Goal: Task Accomplishment & Management: Use online tool/utility

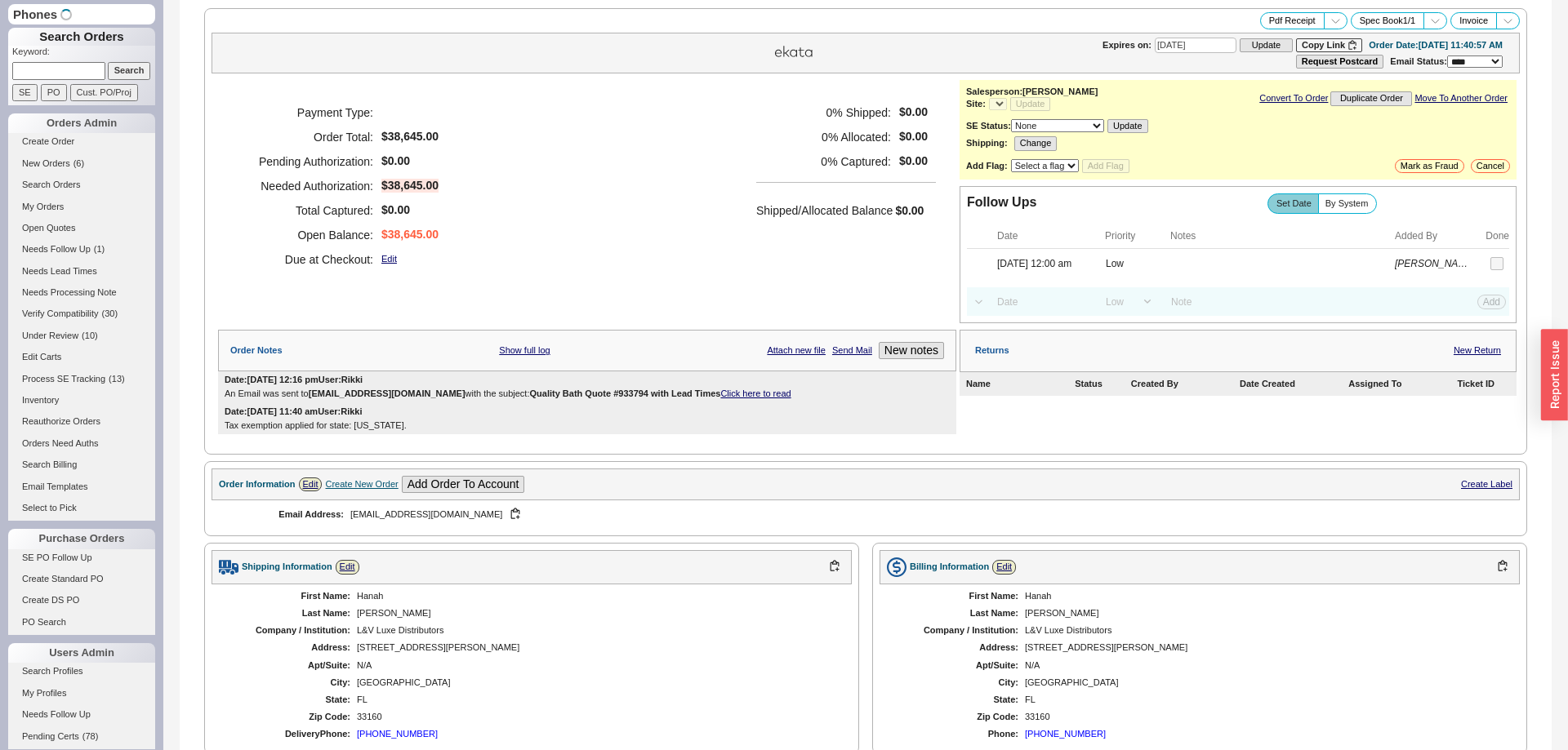
select select "*"
select select "LOW"
select select "3"
select select "*"
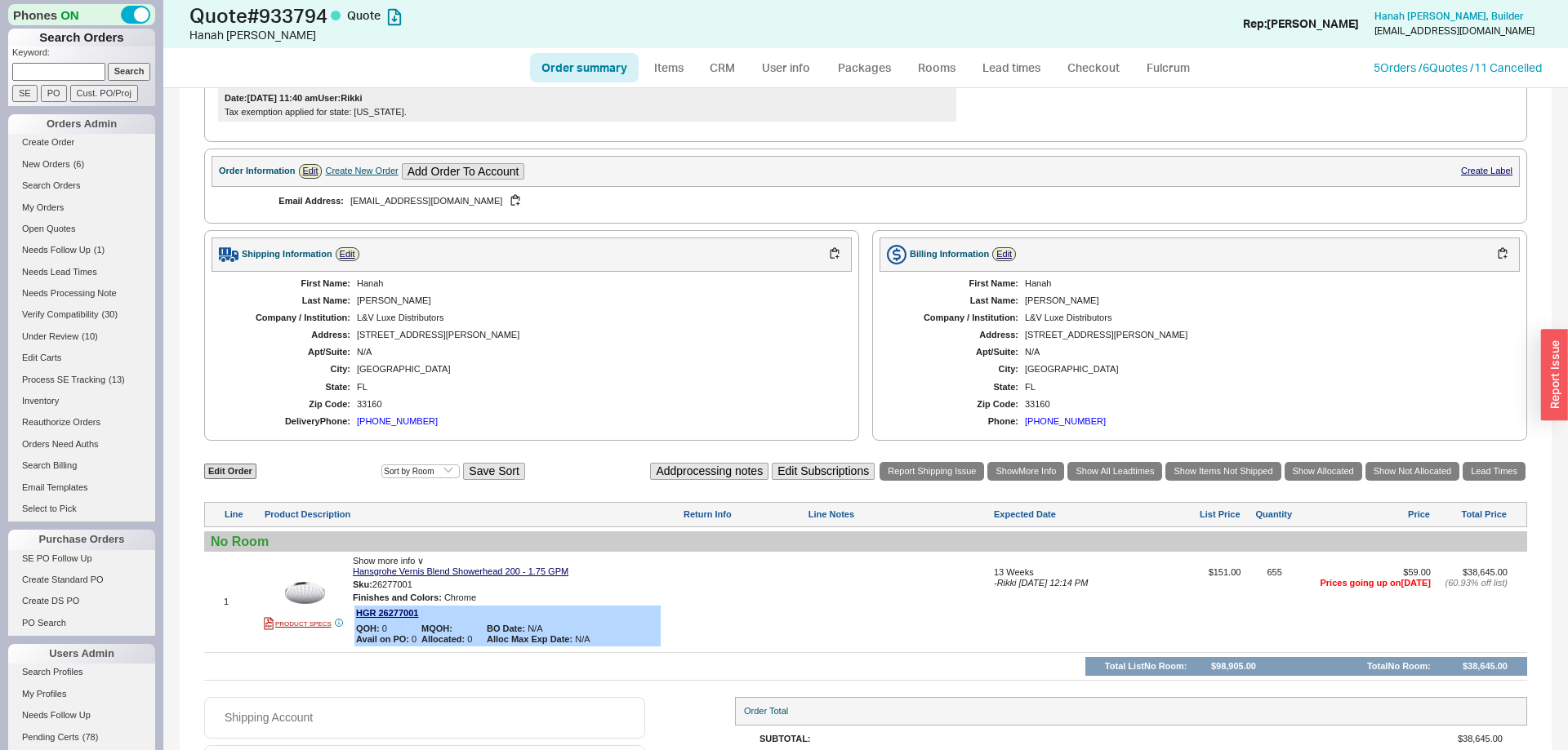
scroll to position [399, 0]
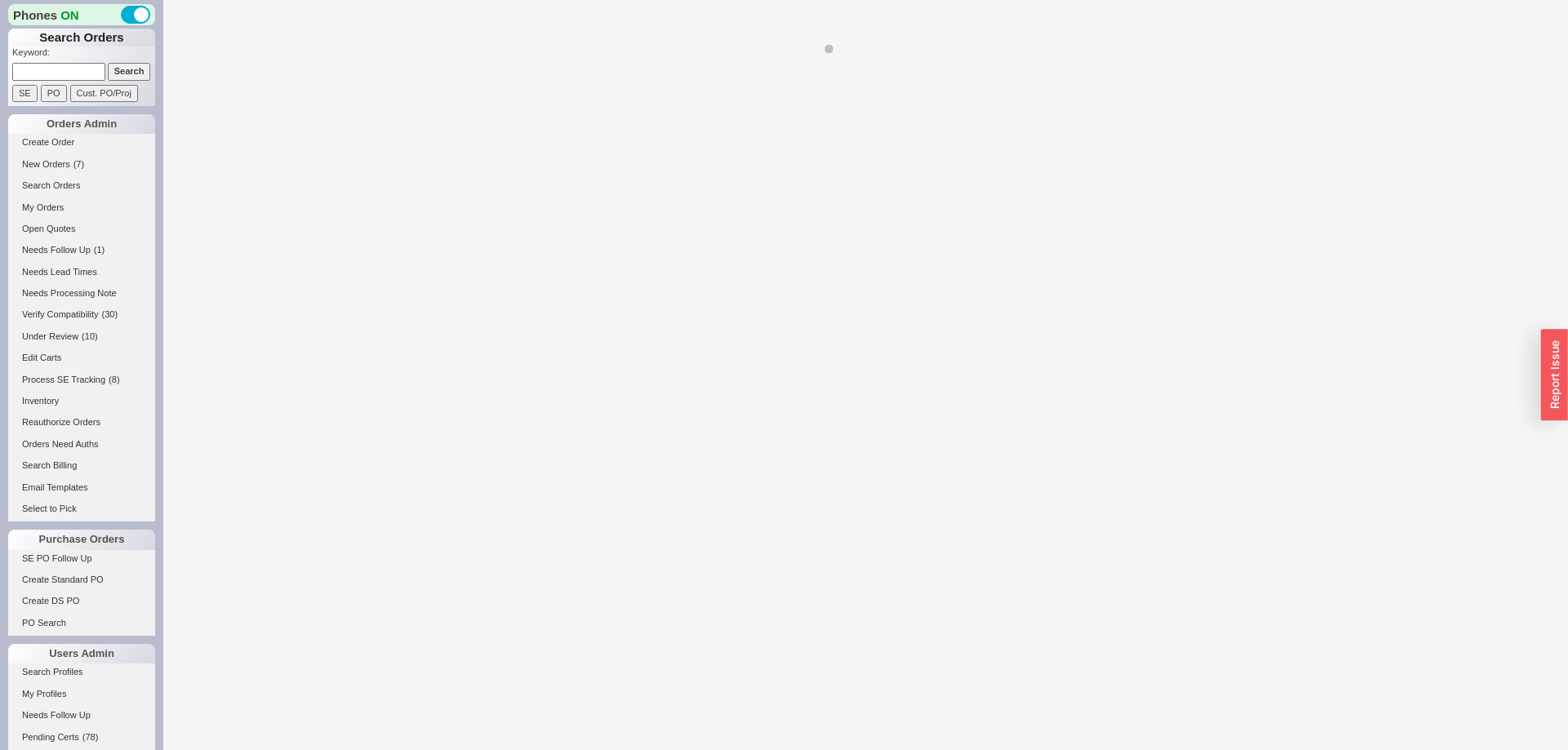
select select "*"
select select "LOW"
select select "3"
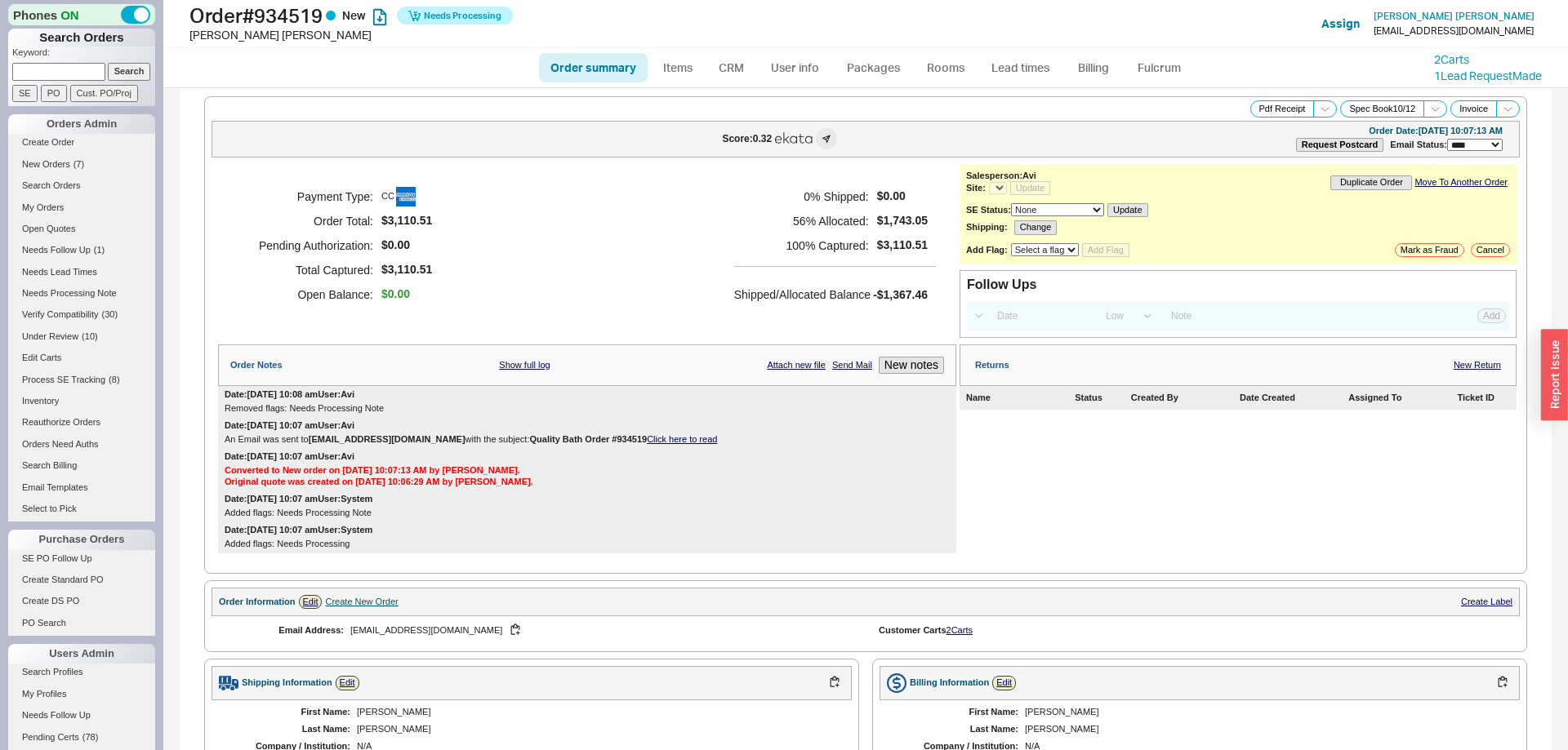
select select "*"
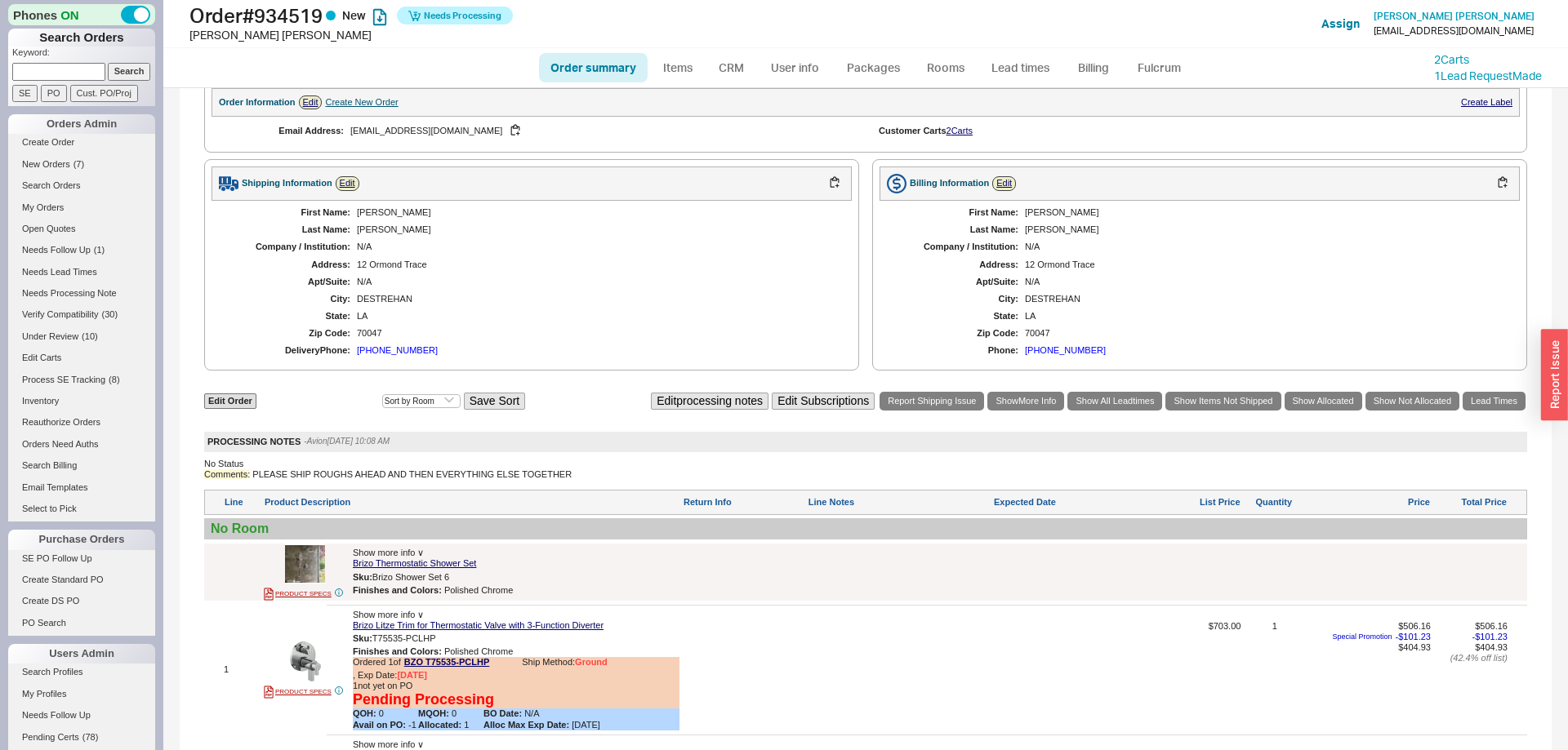
scroll to position [916, 0]
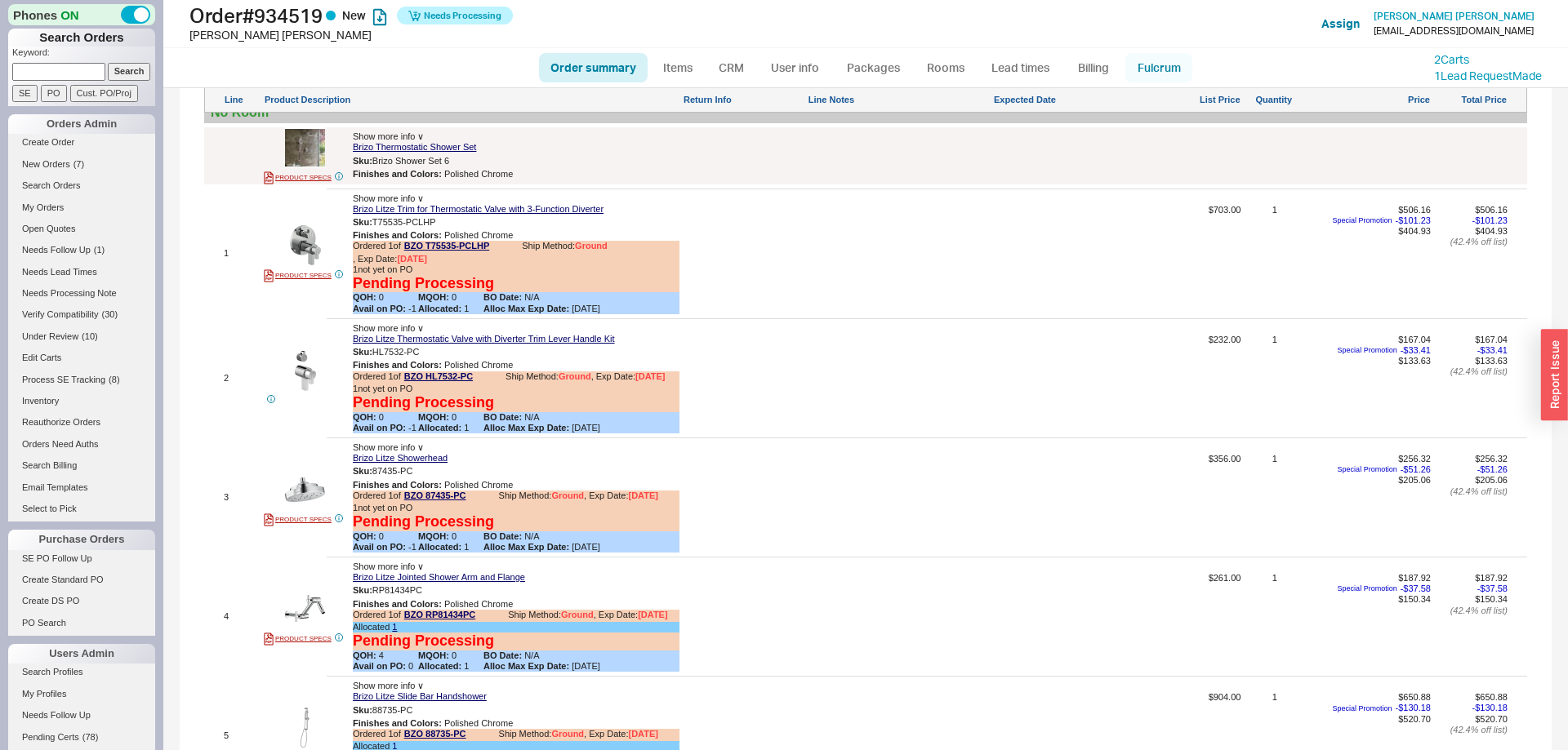
click at [1168, 56] on link "Fulcrum" at bounding box center [1158, 67] width 67 height 29
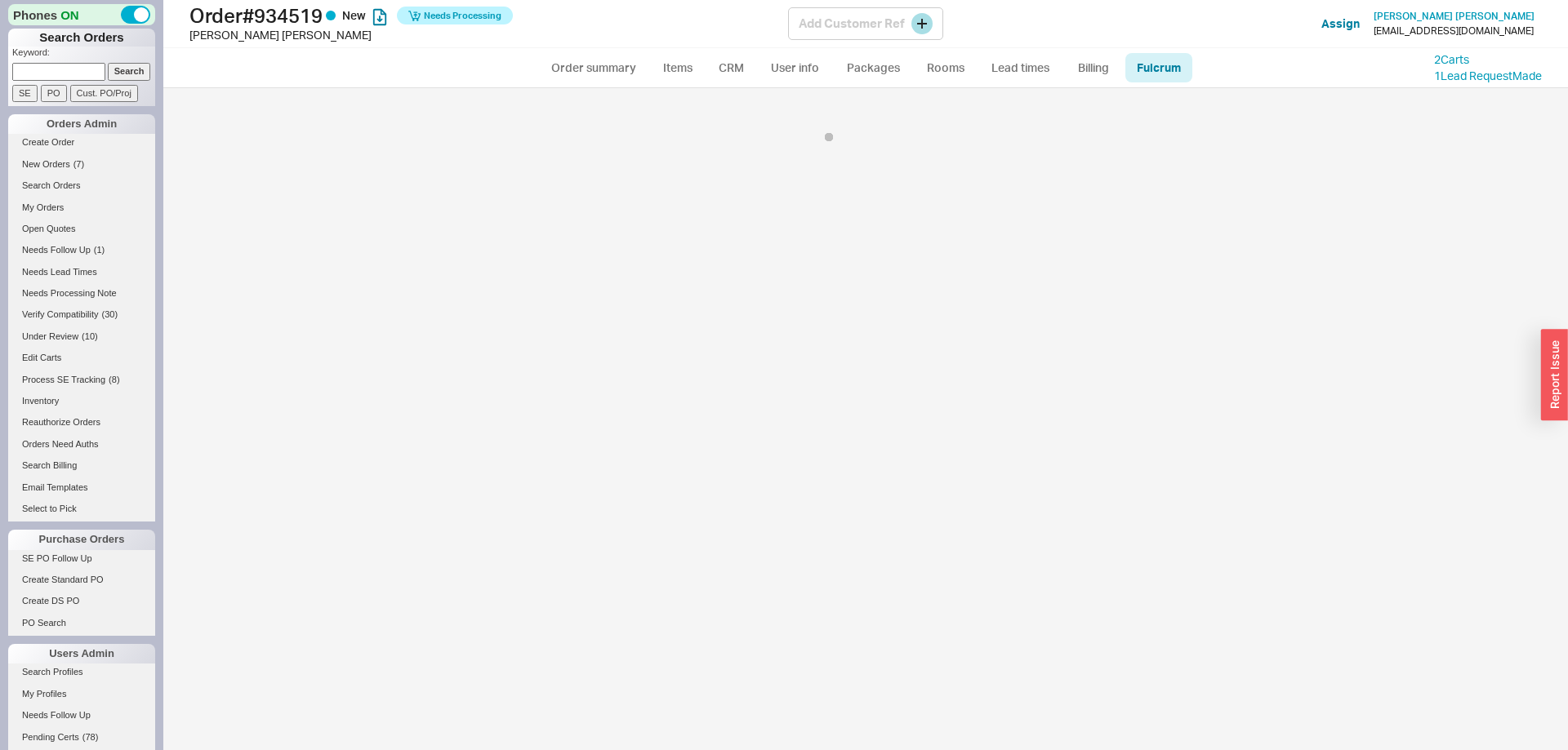
select select "725"
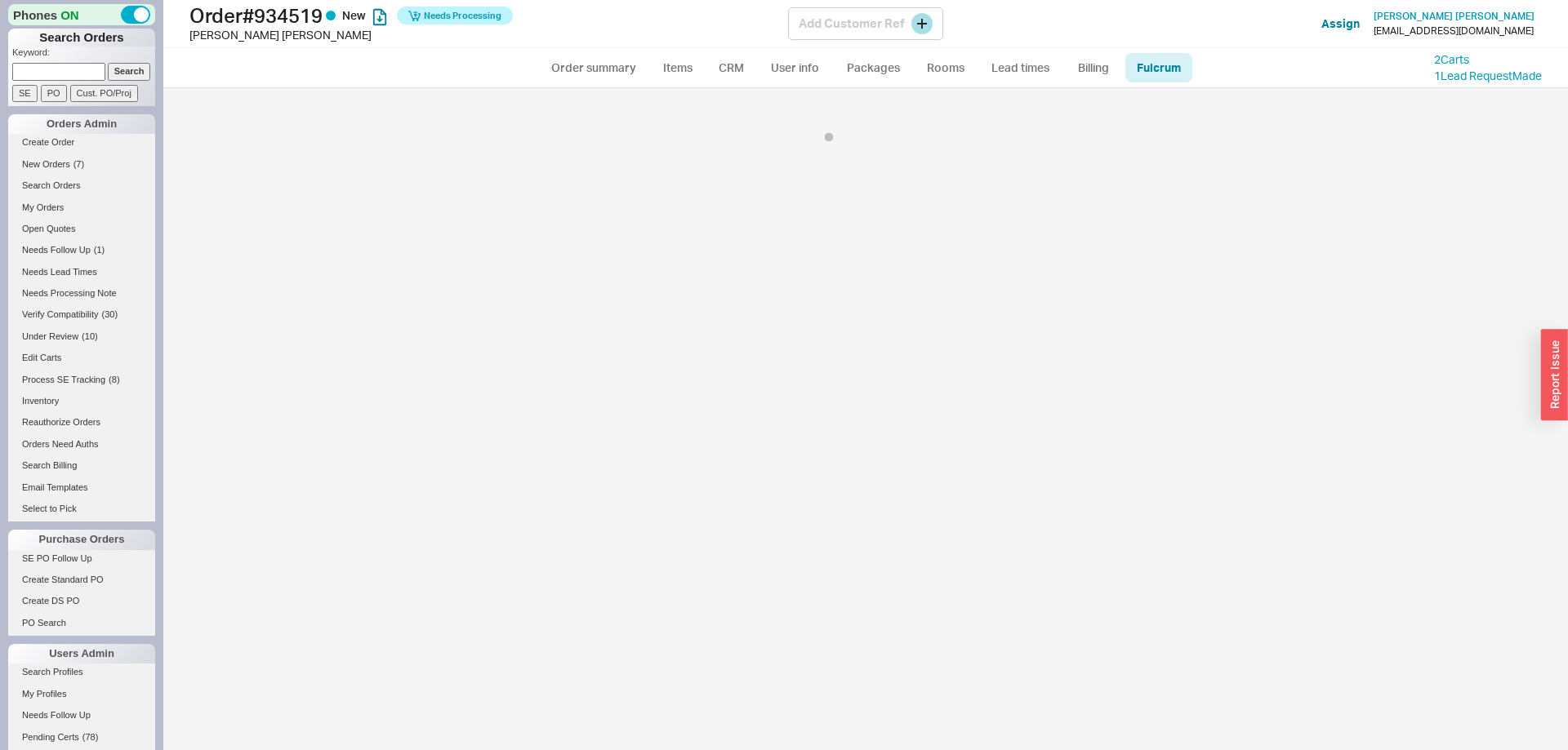
select select "725"
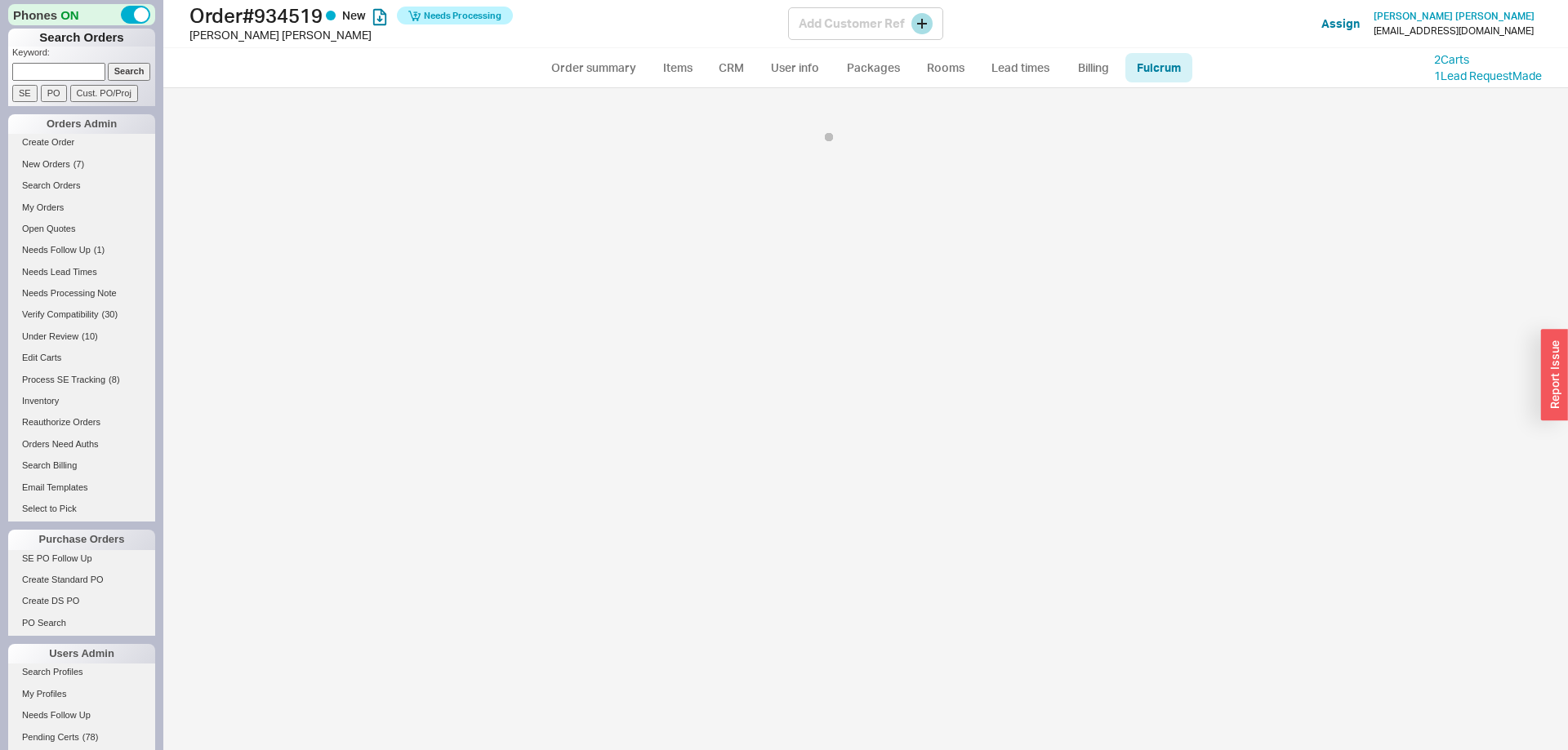
select select "725"
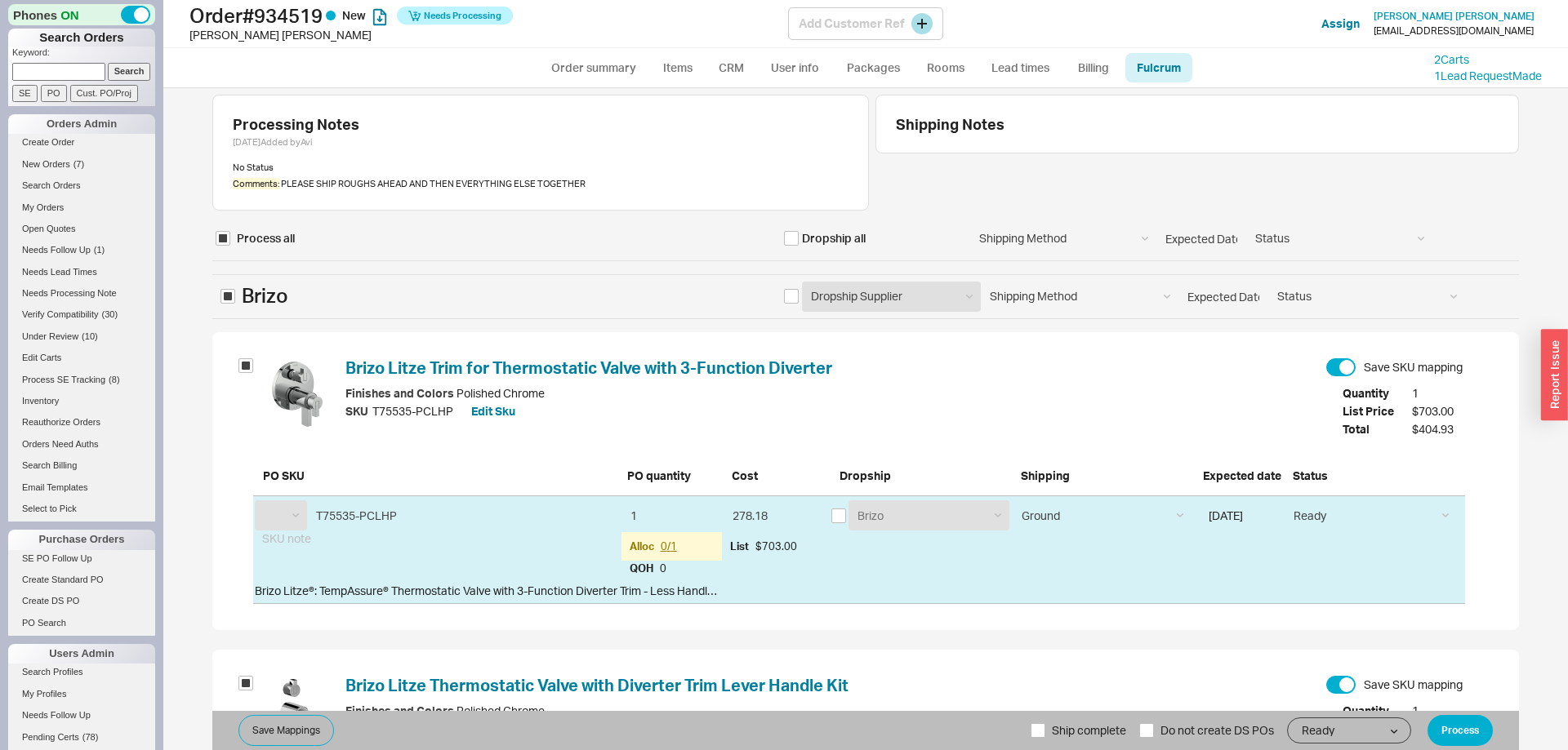
select select "BZO"
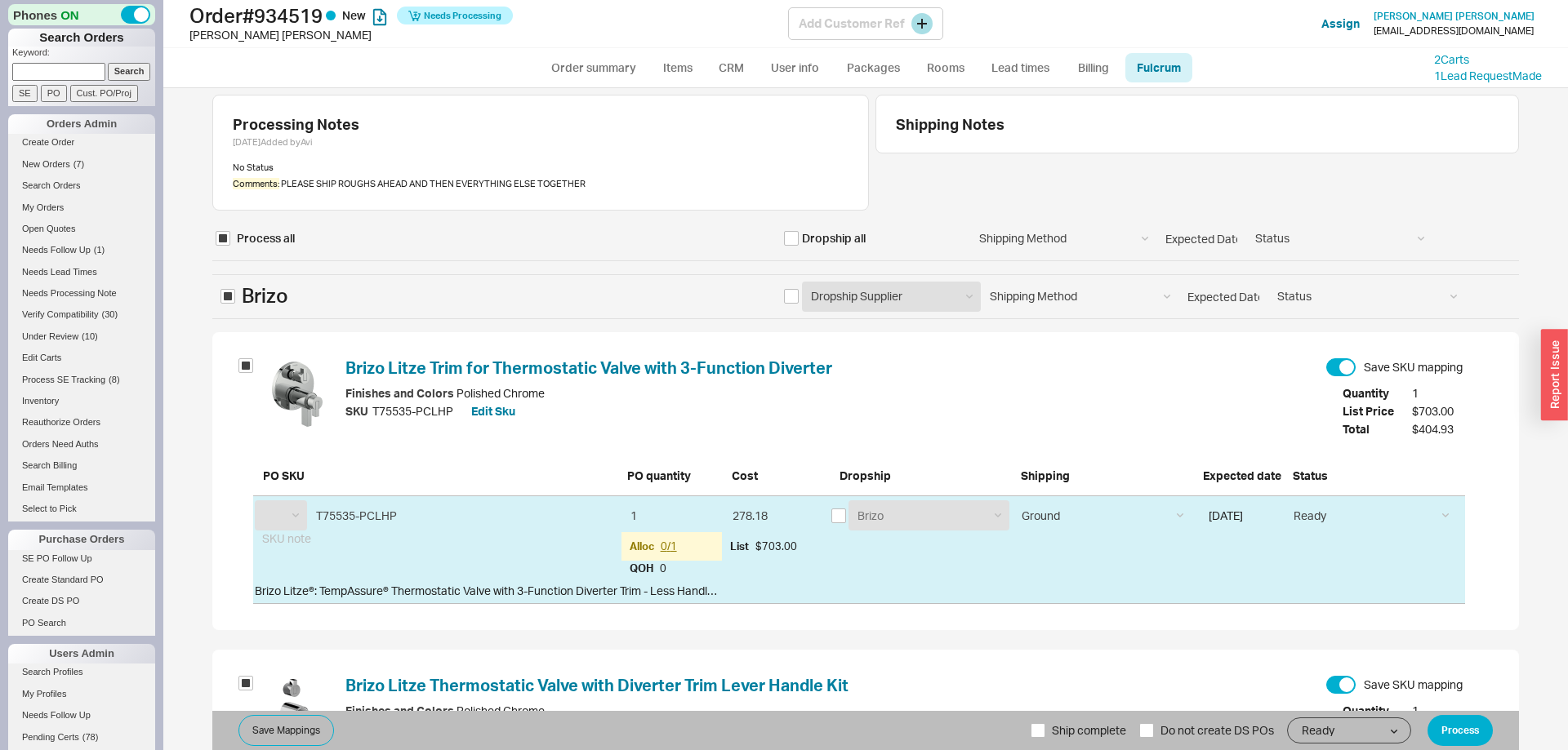
select select "BZO"
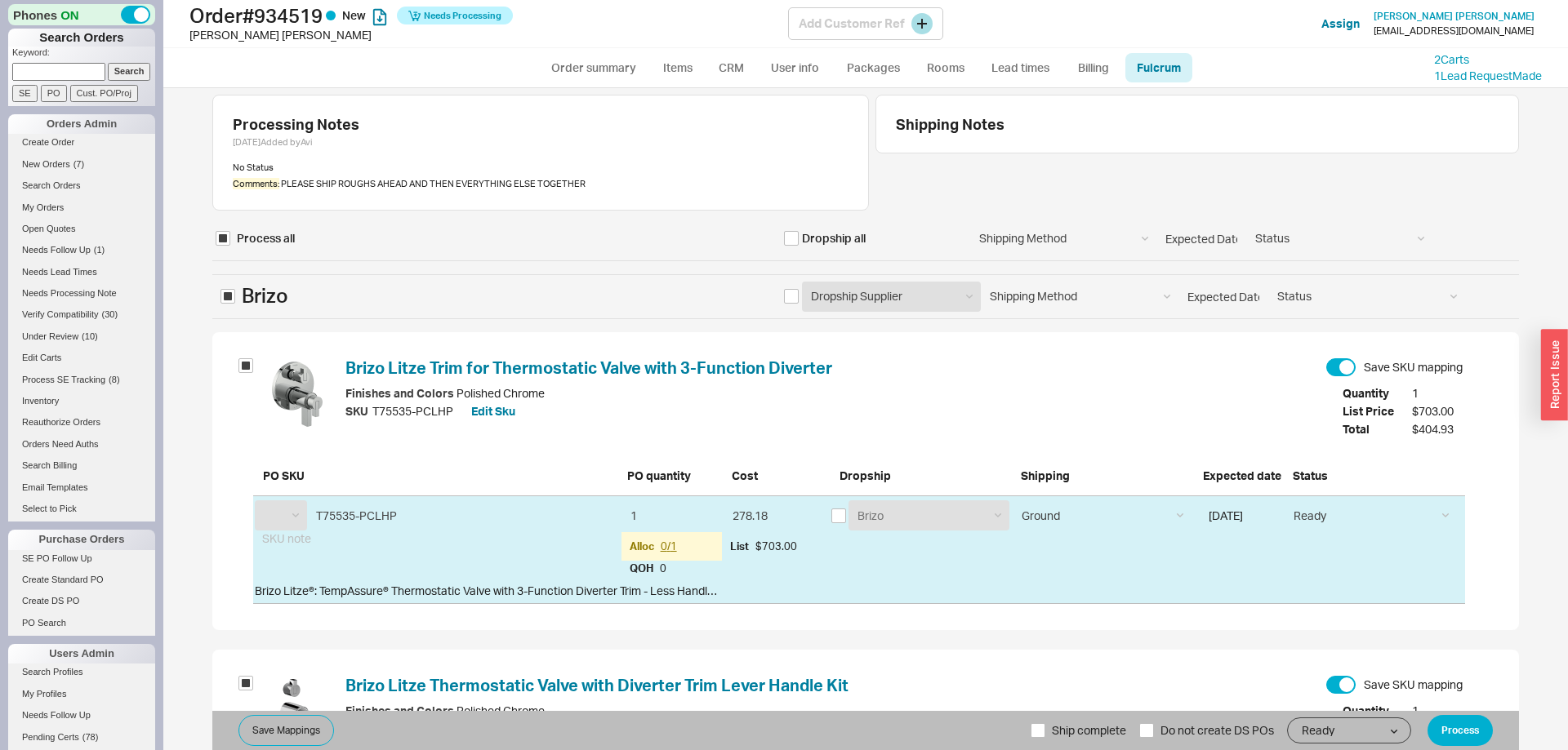
select select "BZO"
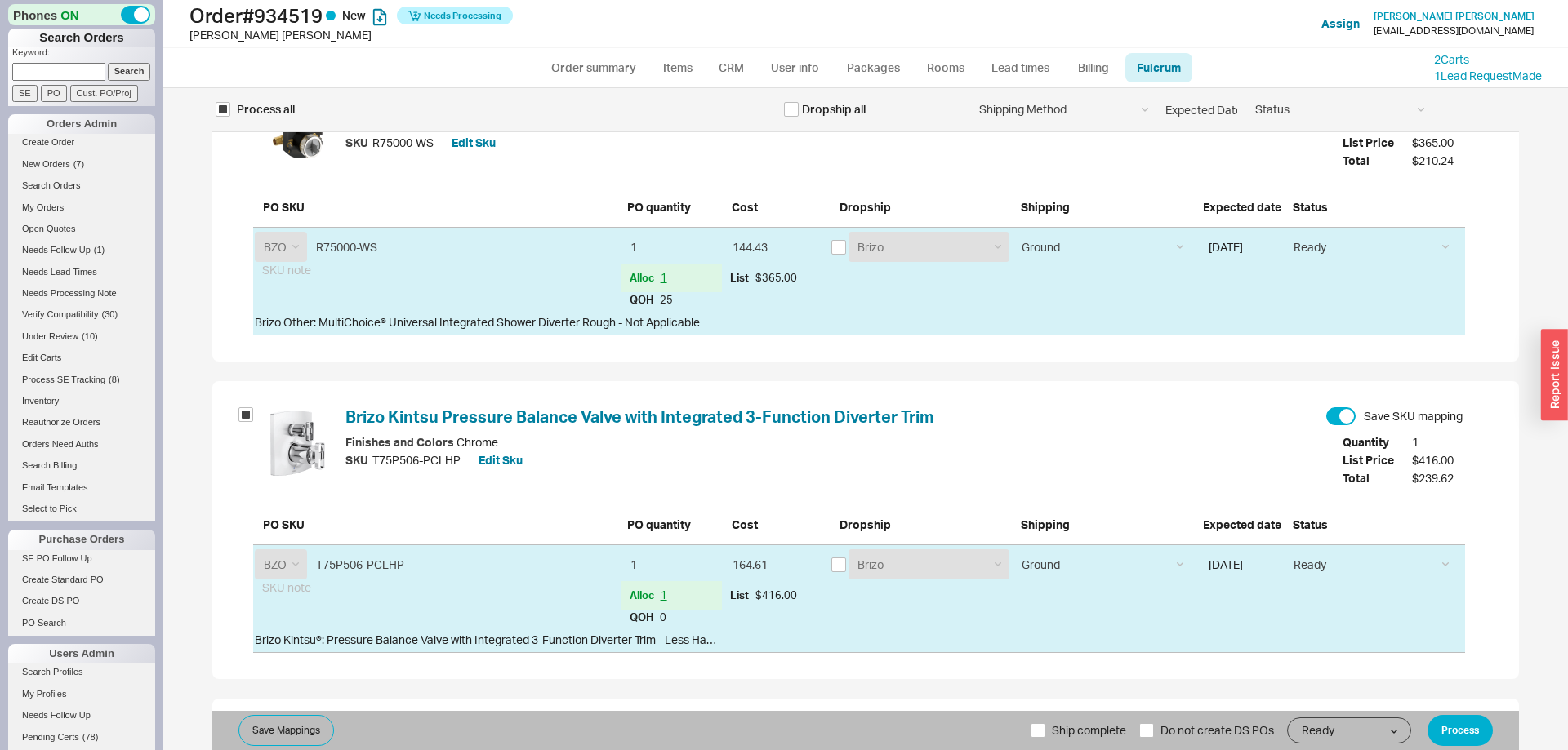
scroll to position [1915, 0]
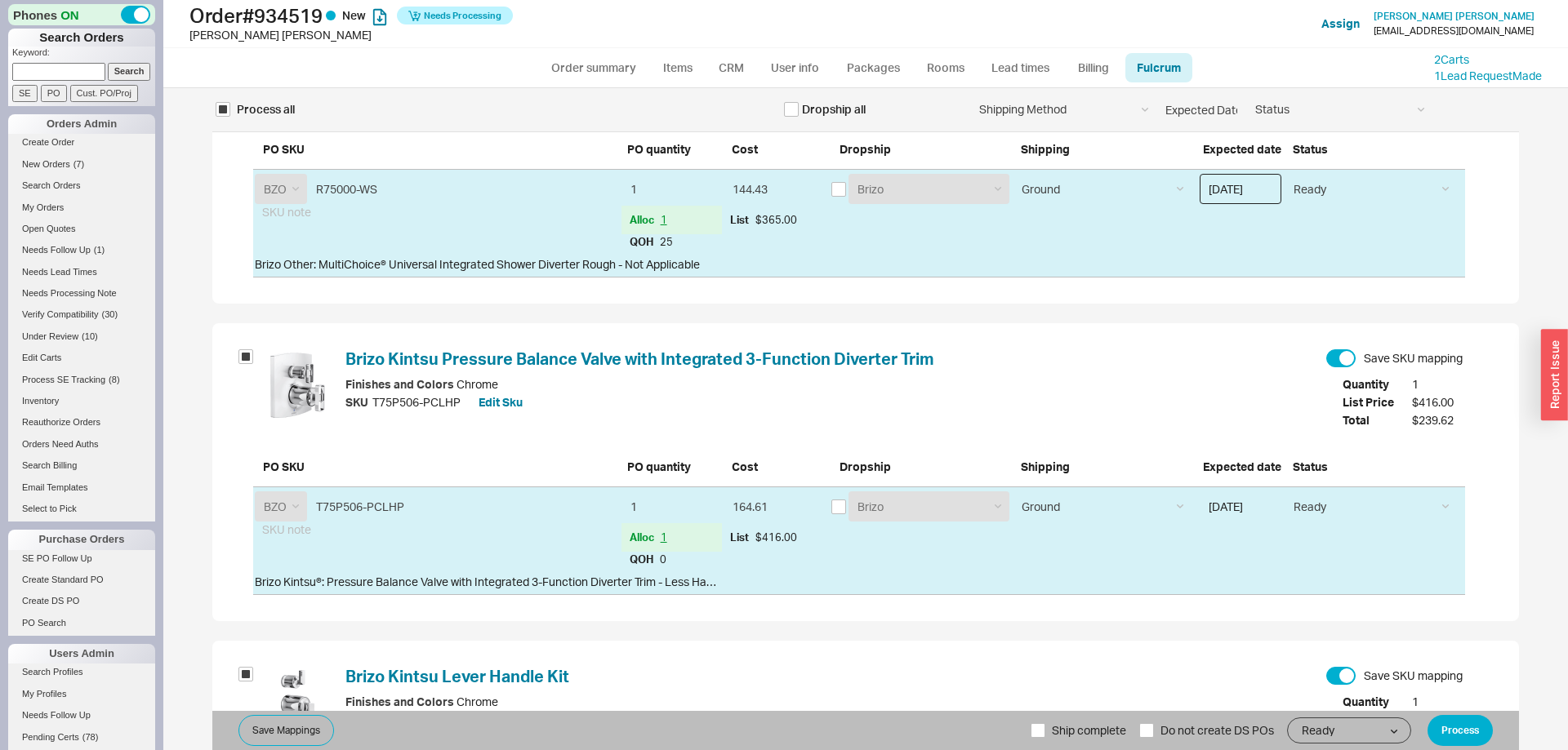
click at [1245, 203] on input "08/18/2025" at bounding box center [1240, 188] width 82 height 30
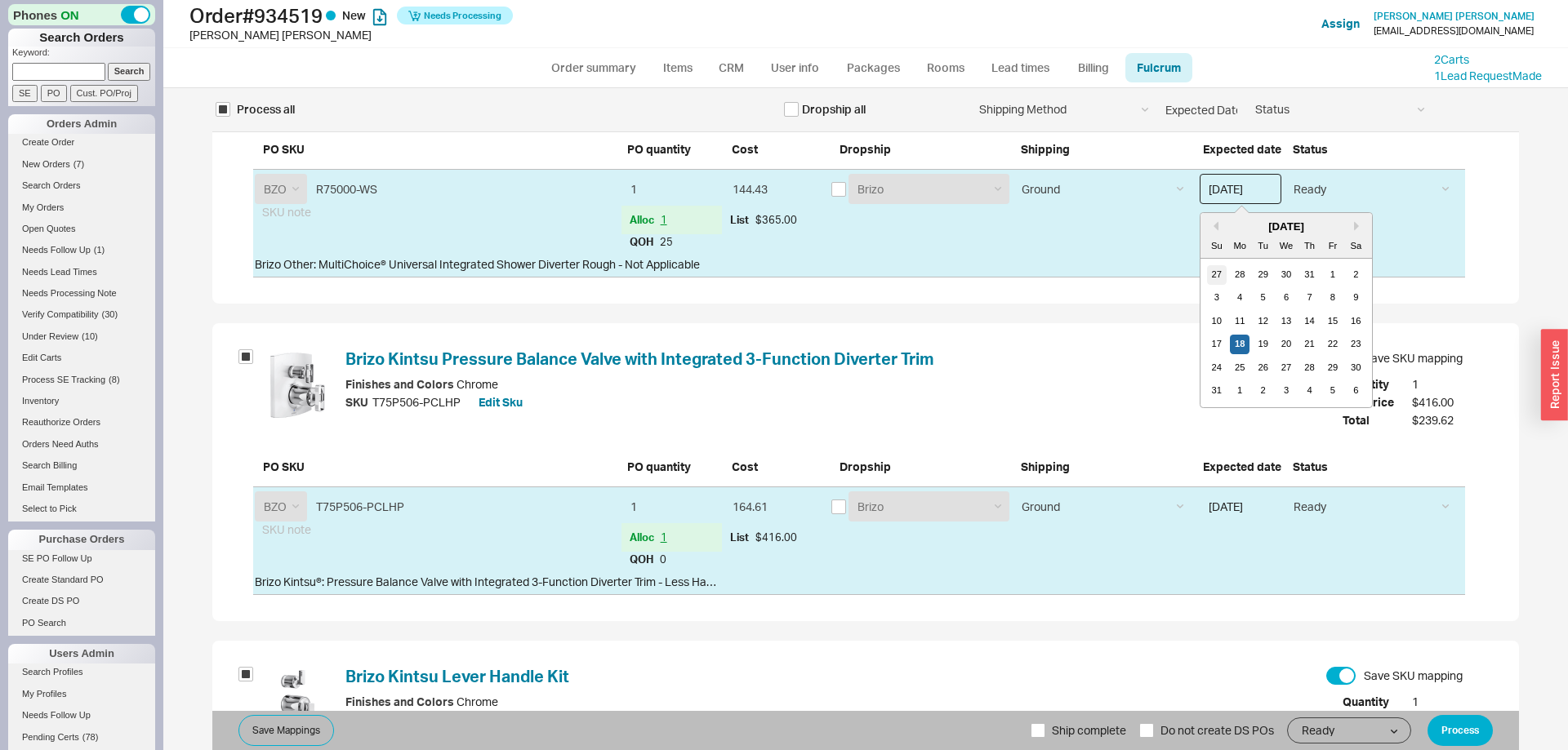
click at [1219, 271] on div "27" at bounding box center [1217, 275] width 19 height 19
type input "07/27/2025"
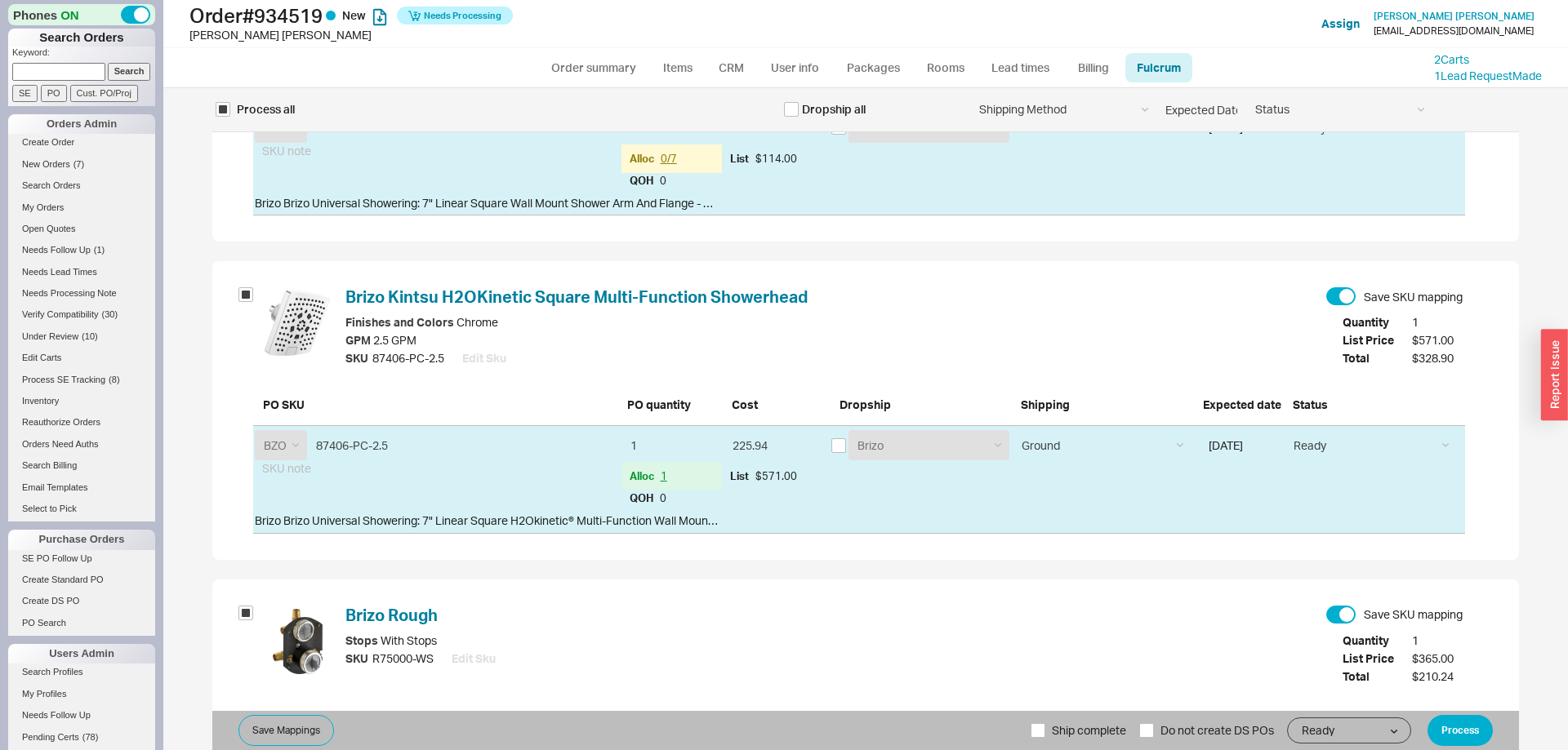
scroll to position [3434, 0]
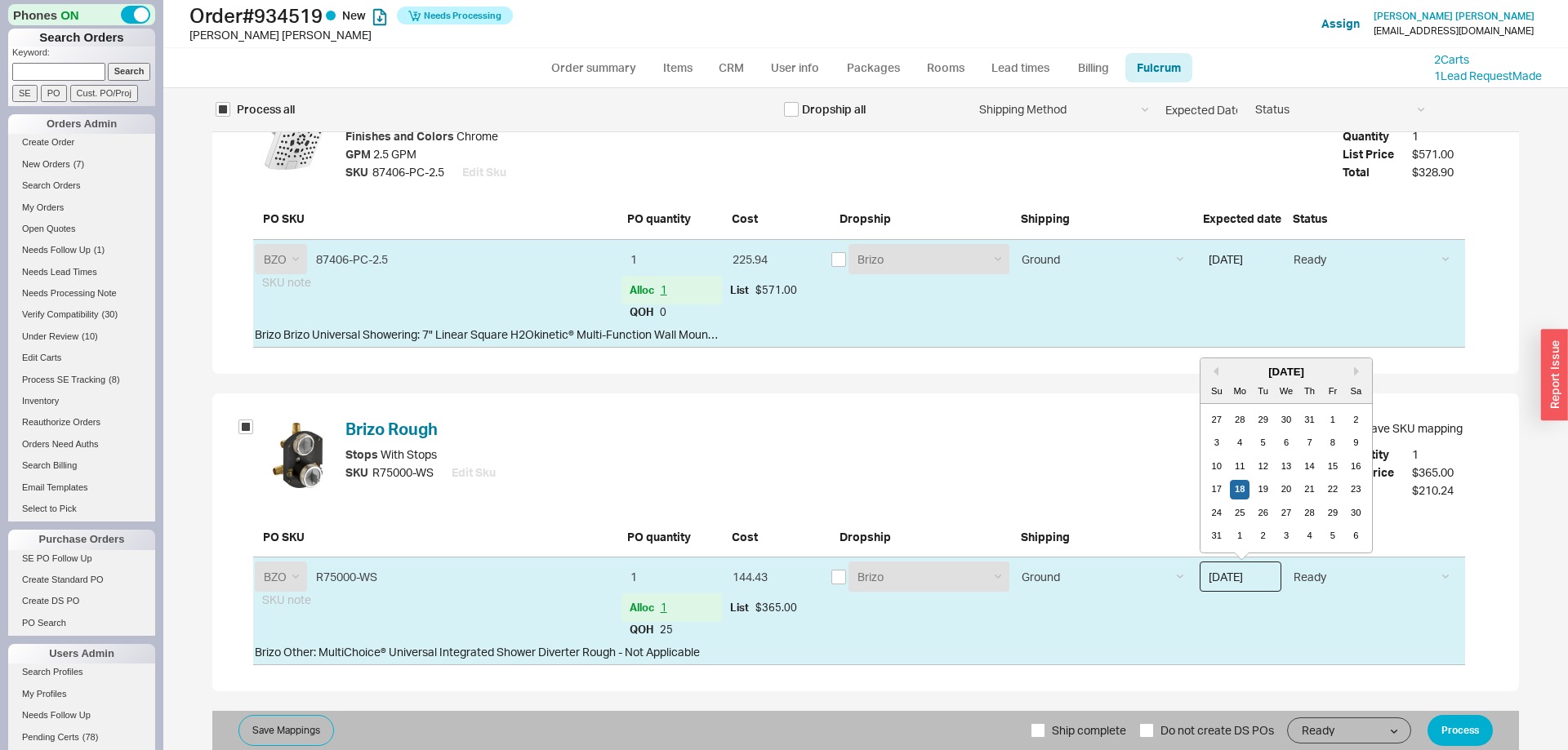
click at [1250, 578] on input "08/18/2025" at bounding box center [1240, 576] width 82 height 30
click at [1216, 422] on div "27" at bounding box center [1217, 420] width 19 height 19
type input "07/27/2025"
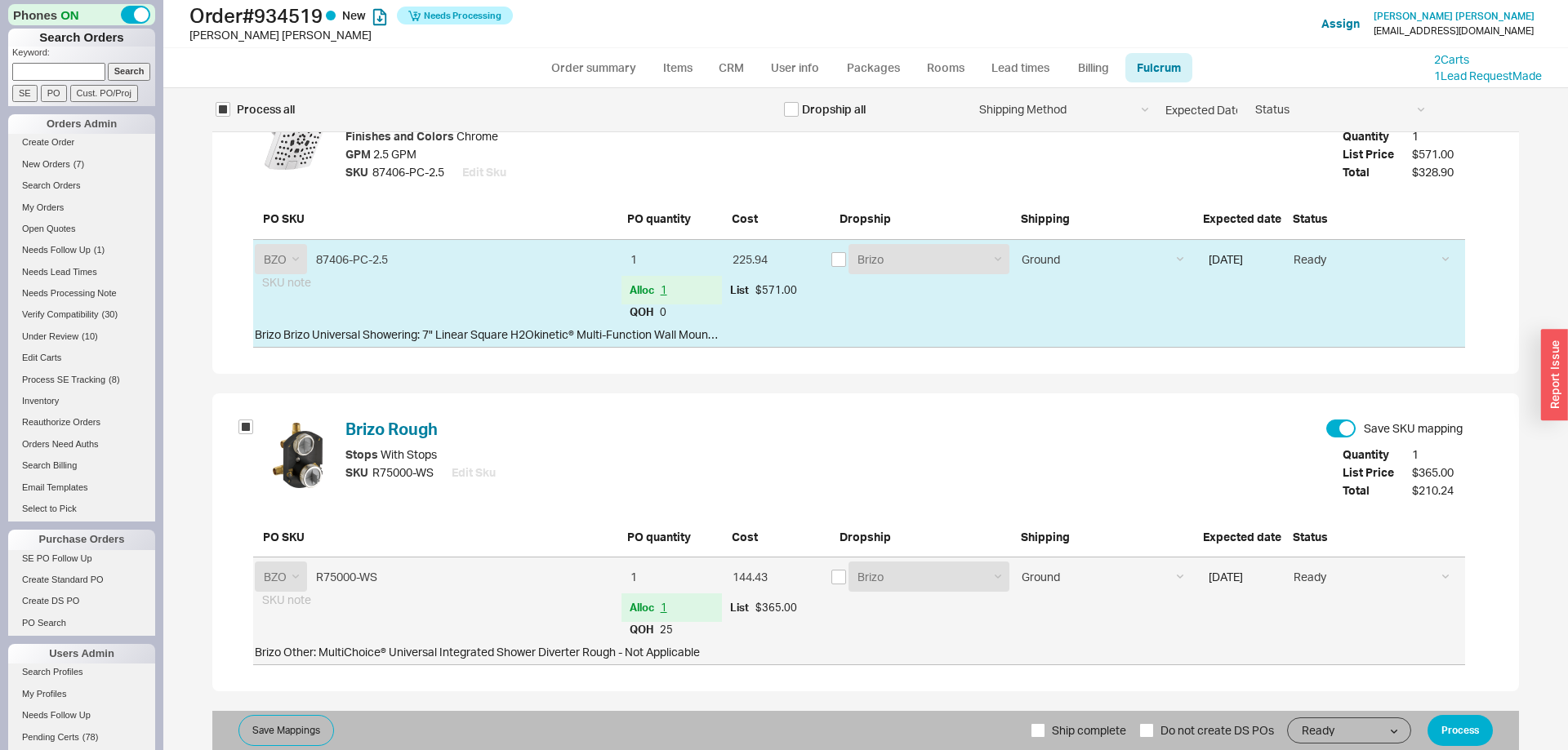
click at [1085, 727] on span "Ship complete" at bounding box center [1089, 731] width 74 height 40
click at [1045, 727] on input "Ship complete" at bounding box center [1038, 730] width 14 height 14
checkbox input "true"
click at [1463, 728] on button "Process" at bounding box center [1460, 731] width 66 height 31
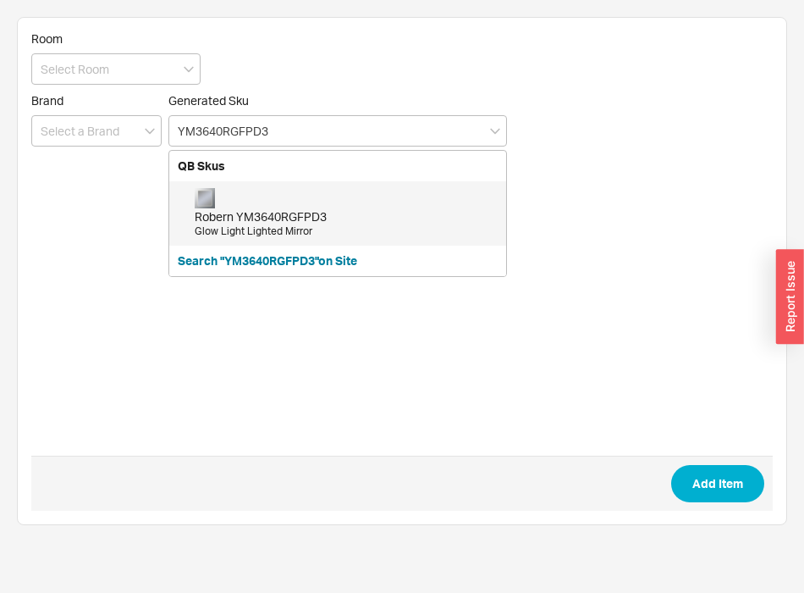
click at [323, 224] on div "Robern YM3640RGFPD3" at bounding box center [346, 216] width 303 height 17
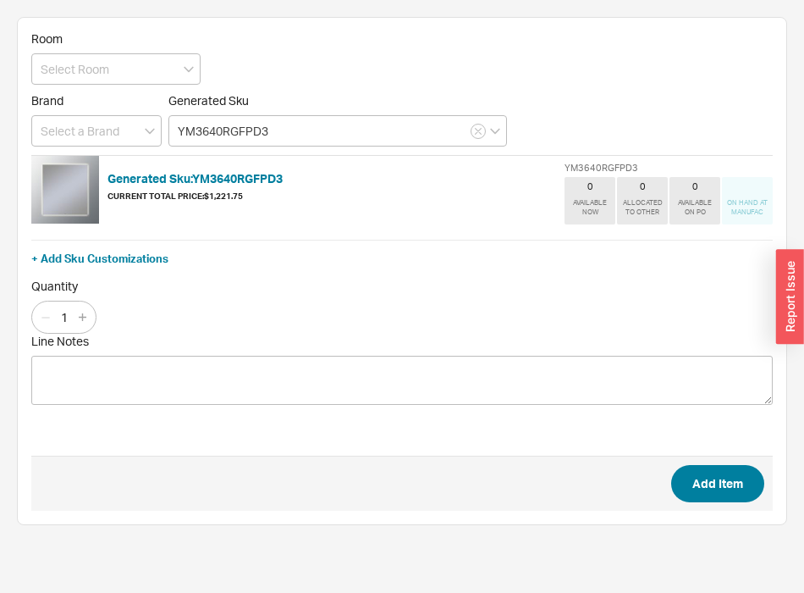
type input "YM3640RGFPD3"
click at [736, 493] on button "Add Item" at bounding box center [718, 483] width 93 height 37
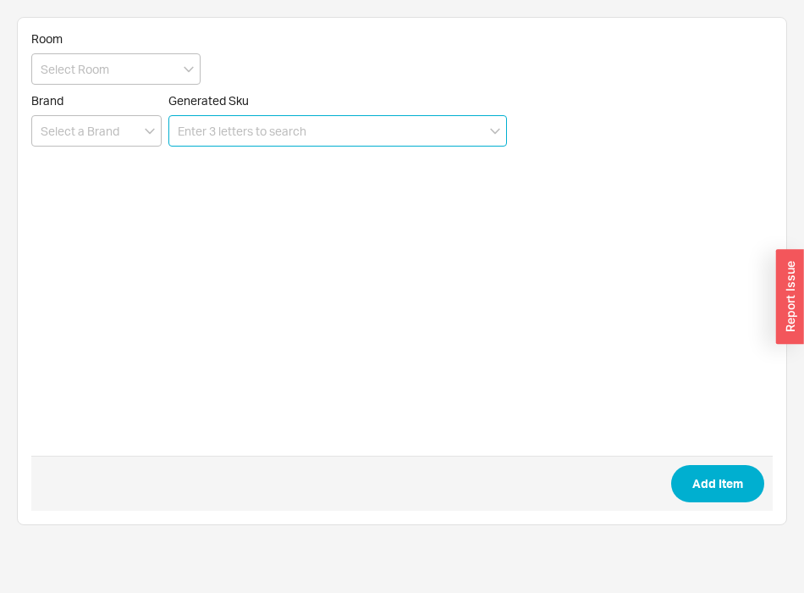
click at [269, 128] on input at bounding box center [338, 130] width 339 height 31
paste input "RC1626D4FP1"
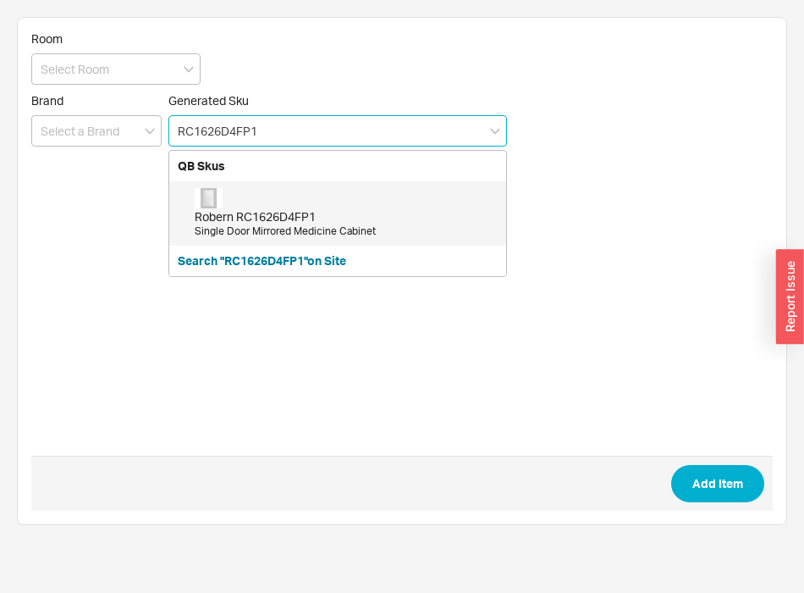
click at [267, 218] on div "Robern RC1626D4FP1" at bounding box center [346, 216] width 303 height 17
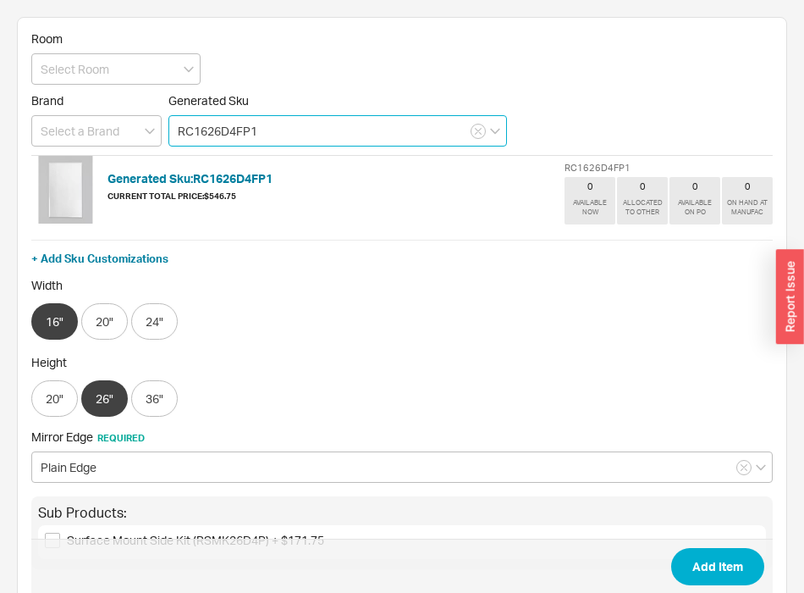
scroll to position [209, 0]
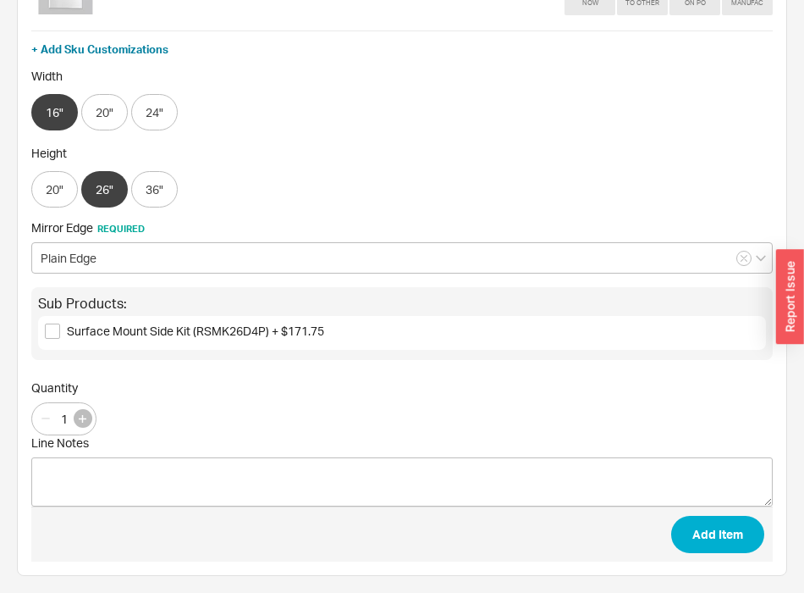
type input "RC1626D4FP1"
click at [84, 421] on icon "button" at bounding box center [83, 419] width 8 height 8
type input "2"
click at [731, 528] on button "Add Item" at bounding box center [718, 534] width 93 height 37
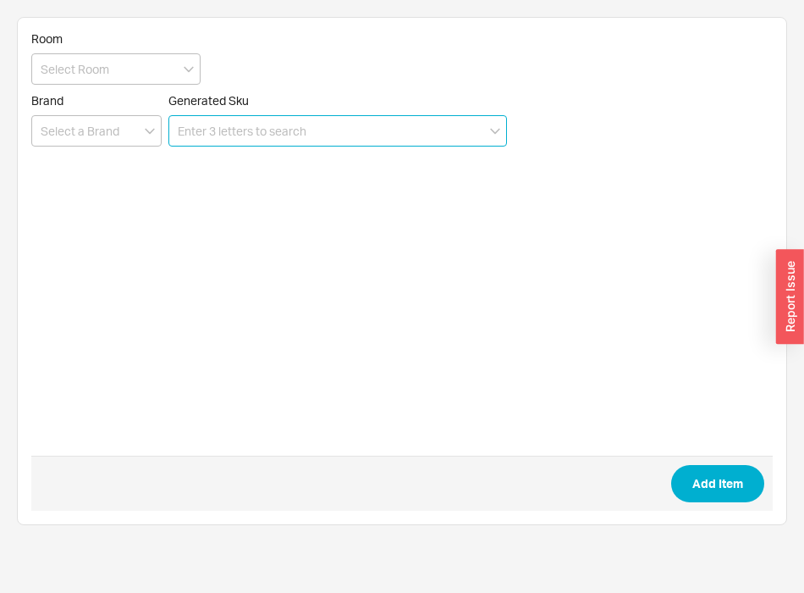
click at [235, 129] on input at bounding box center [338, 130] width 339 height 31
paste input "YM4836RGFPD3P"
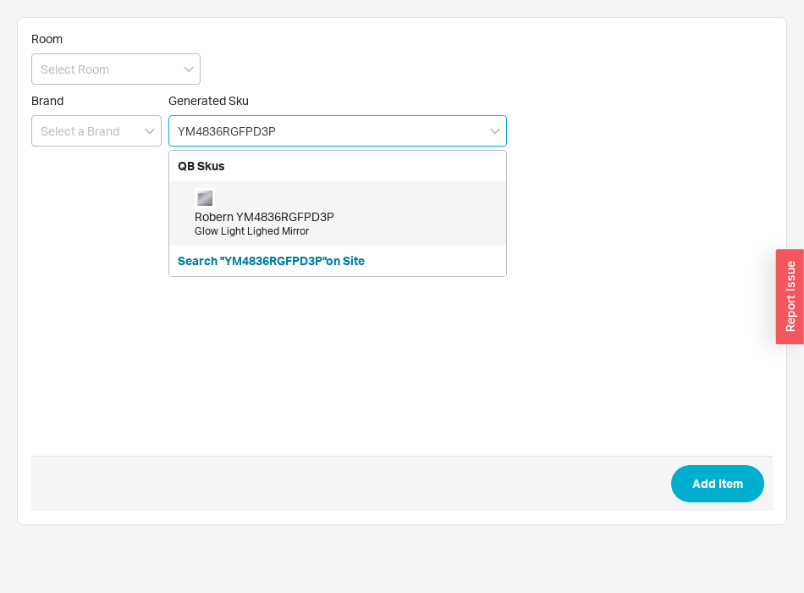
click at [234, 196] on div "Robern YM4836RGFPD3P Glow Light Lighed Mirror" at bounding box center [346, 213] width 303 height 51
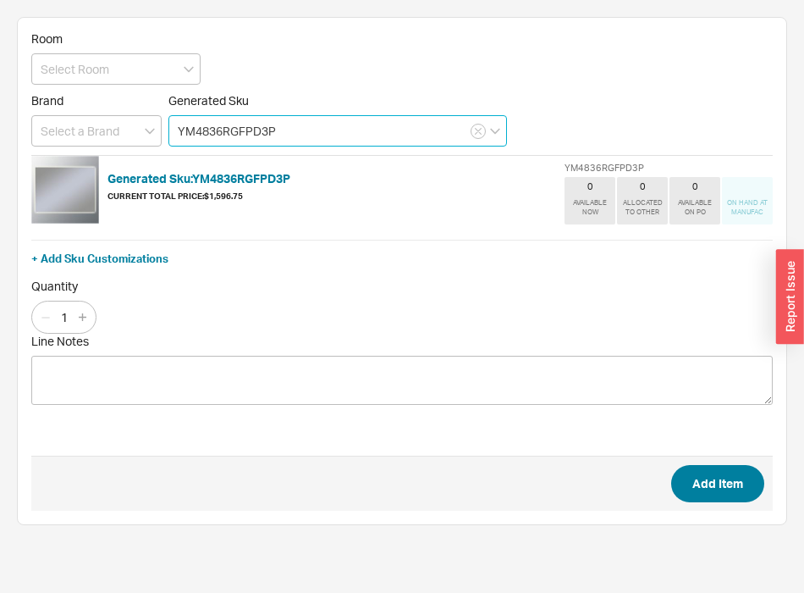
type input "YM4836RGFPD3P"
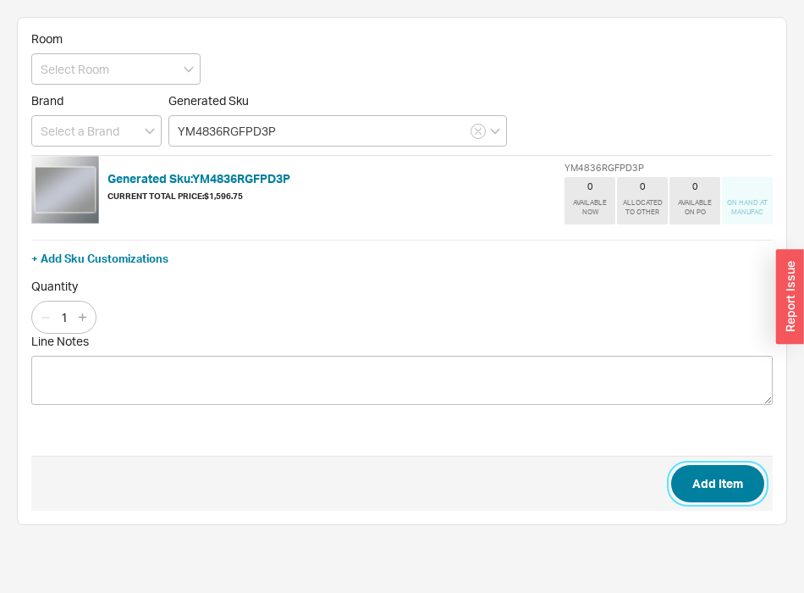
click at [736, 494] on button "Add Item" at bounding box center [718, 483] width 93 height 37
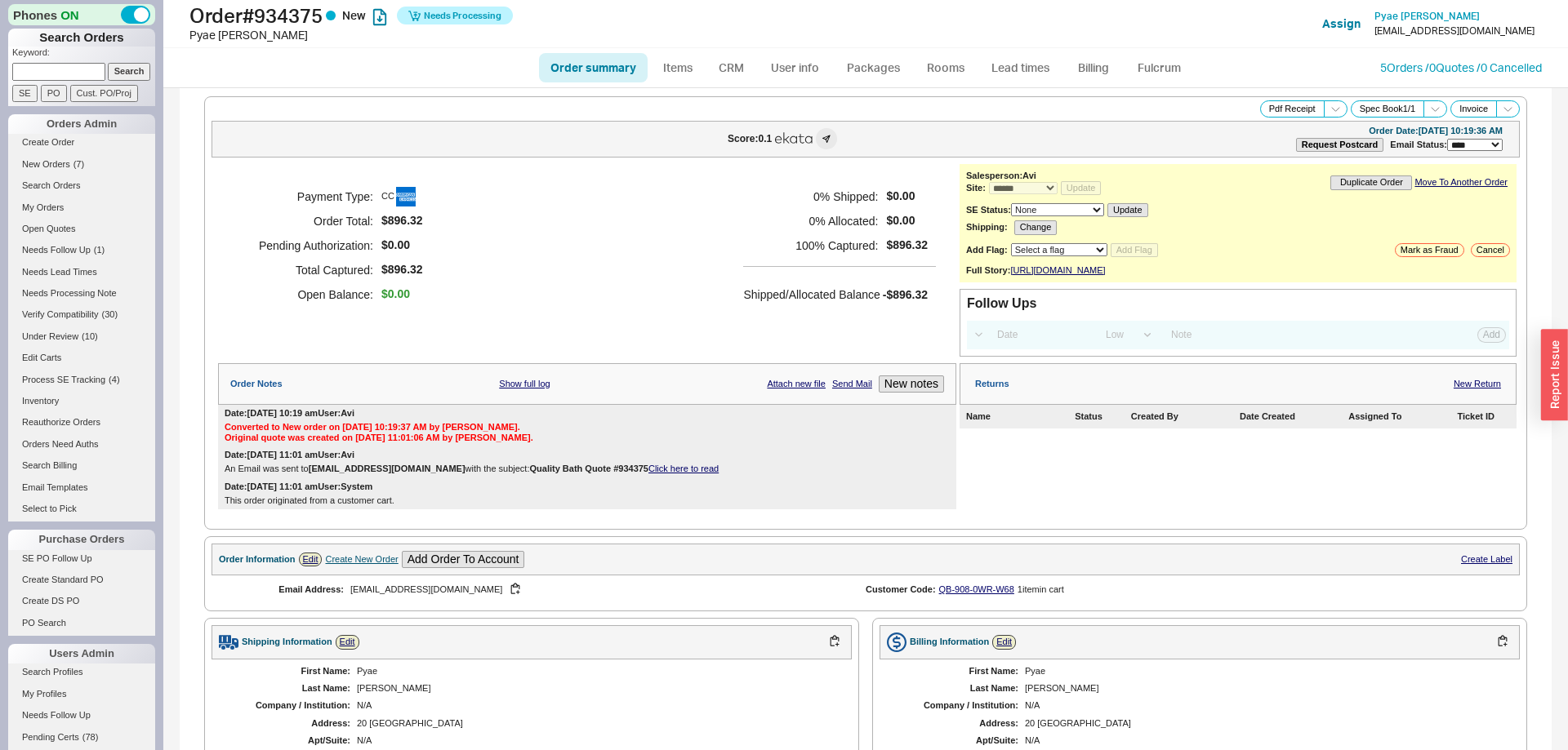
select select "*"
select select "LOW"
select select "3"
click at [1161, 57] on link "Fulcrum" at bounding box center [1158, 67] width 67 height 29
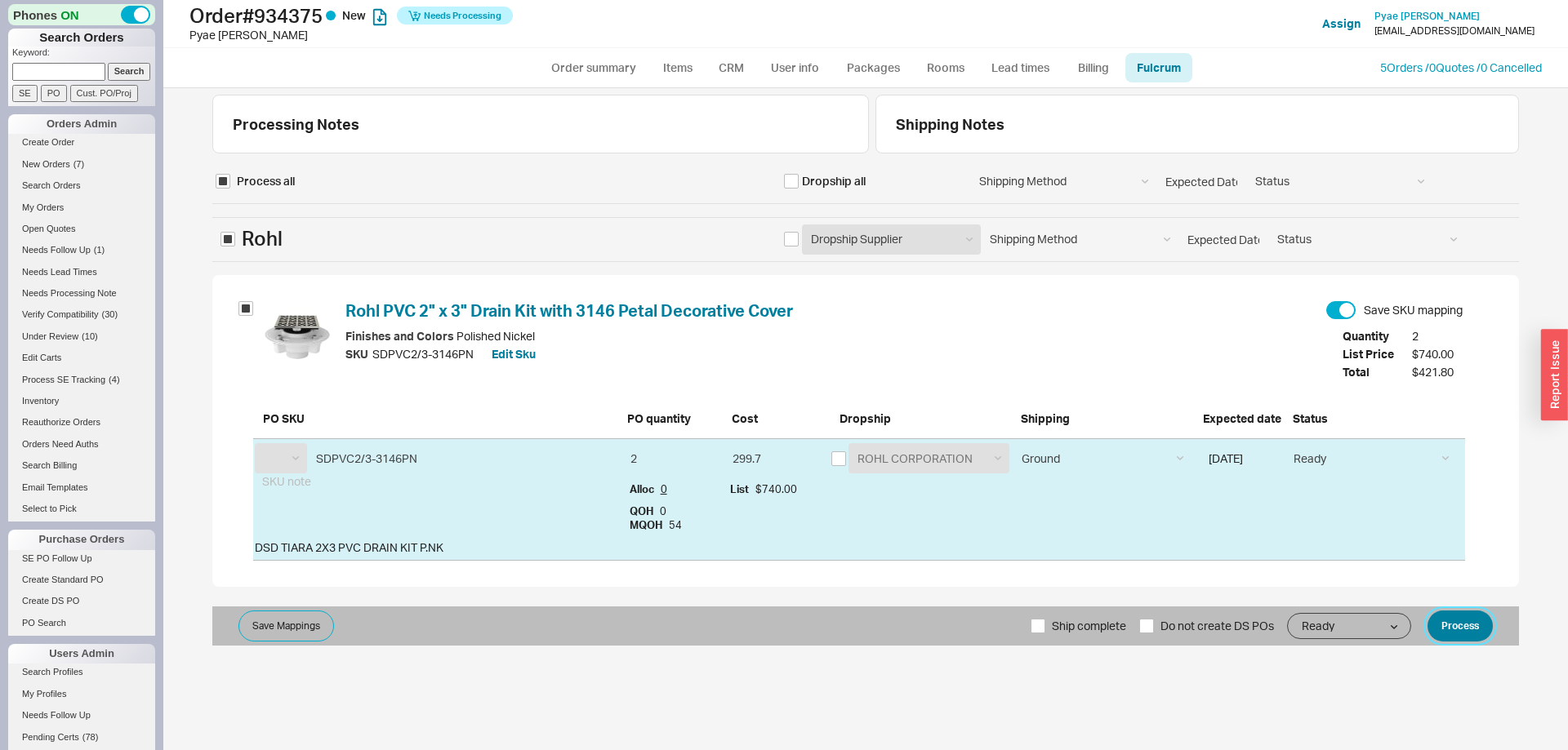
select select "RHL"
drag, startPoint x: 1473, startPoint y: 631, endPoint x: 1456, endPoint y: 633, distance: 17.1
click at [1473, 631] on button "Process" at bounding box center [1460, 626] width 66 height 31
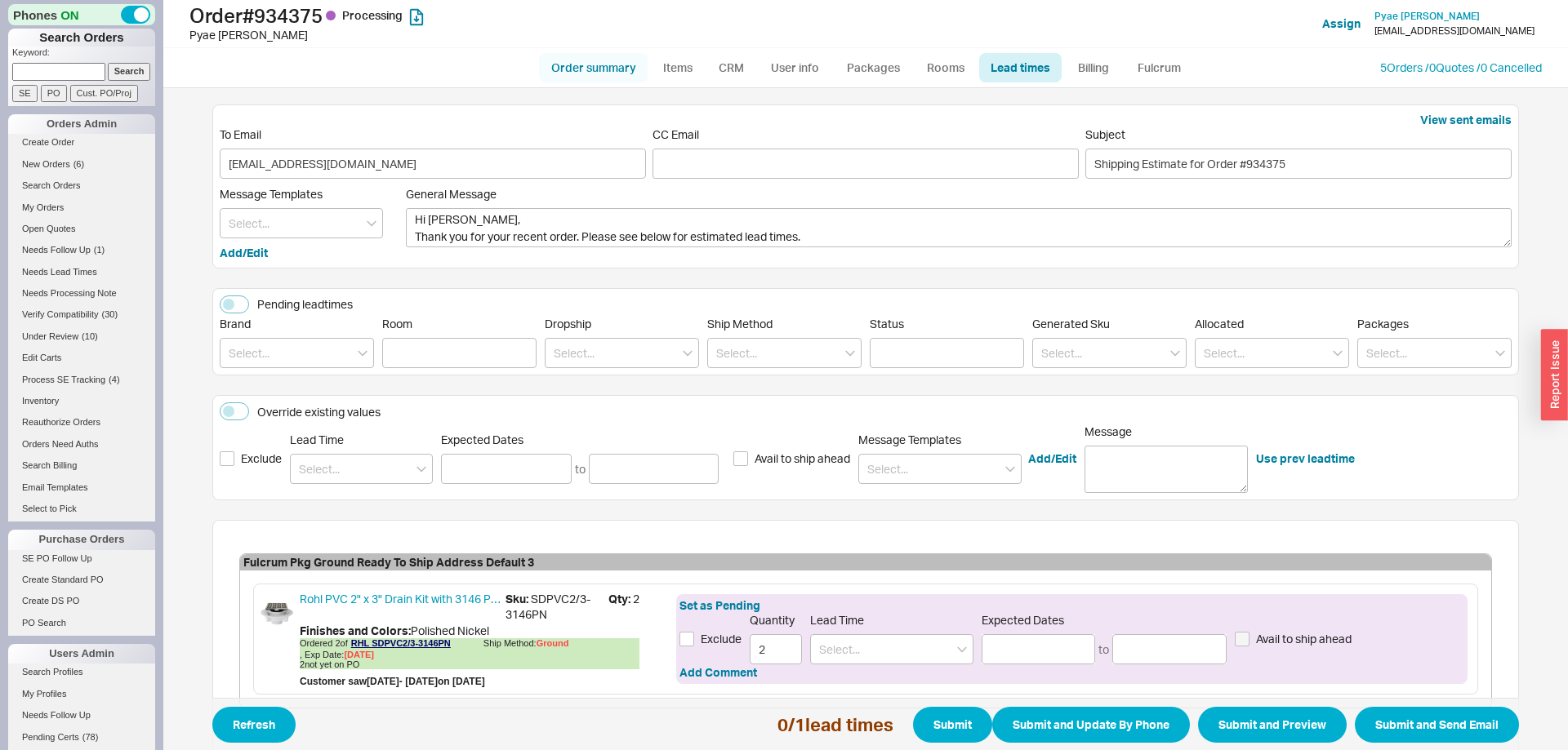
click at [594, 75] on link "Order summary" at bounding box center [593, 67] width 109 height 29
select select "*"
select select "LOW"
select select "3"
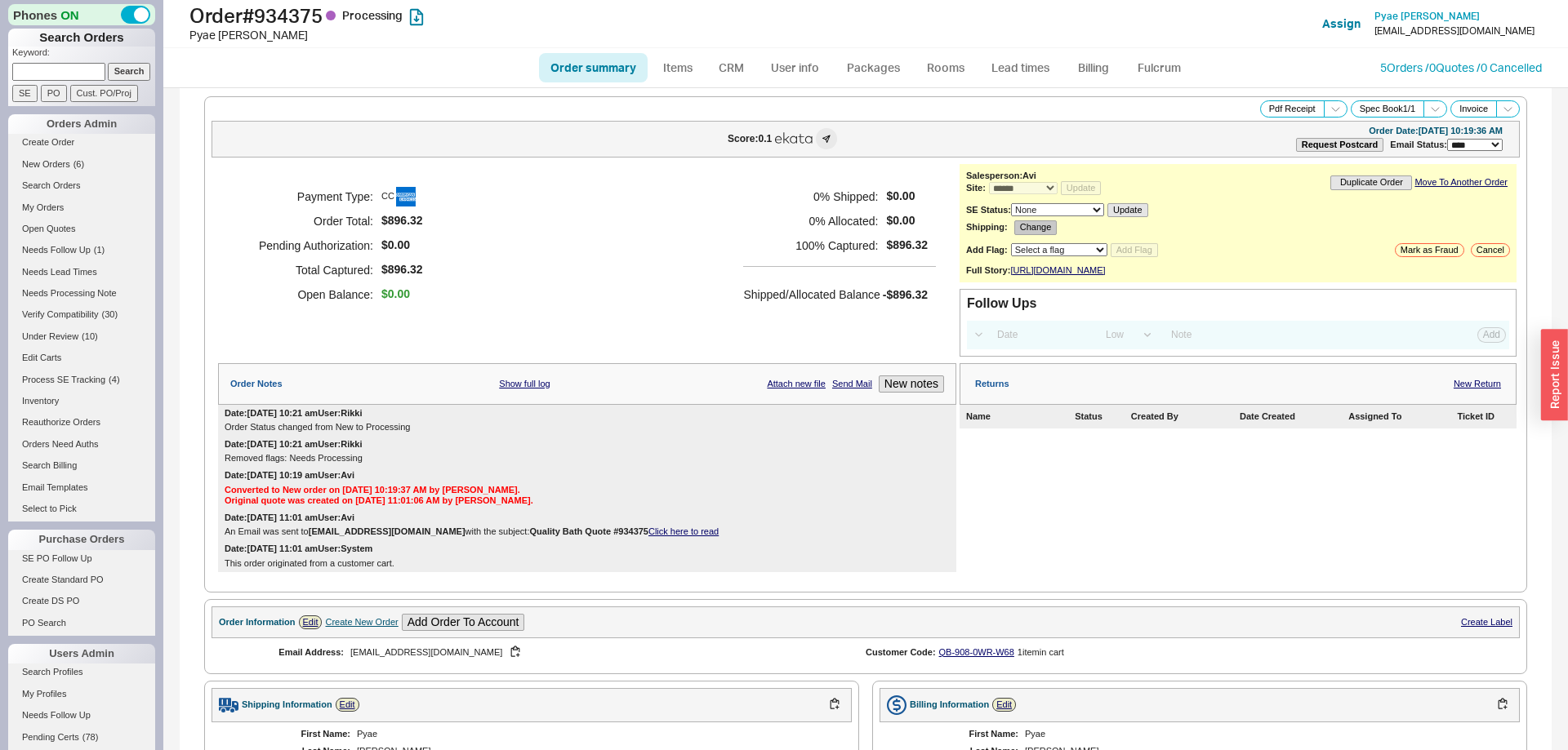
click at [1034, 230] on button "Change" at bounding box center [1036, 228] width 43 height 13
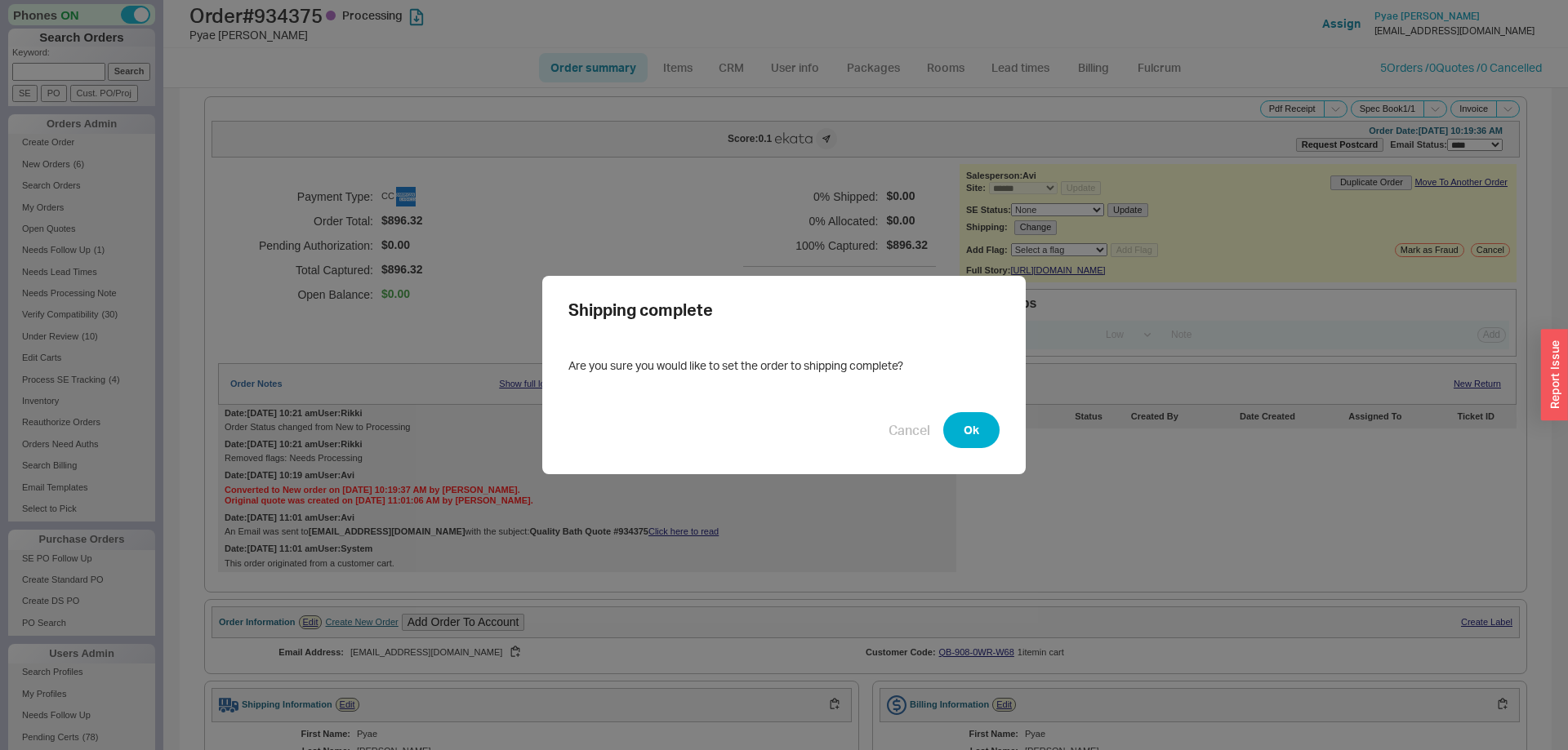
click at [1010, 436] on div "Shipping complete Are you sure you would like to set the order to shipping comp…" at bounding box center [783, 375] width 483 height 200
click at [983, 438] on button "Ok" at bounding box center [971, 430] width 56 height 36
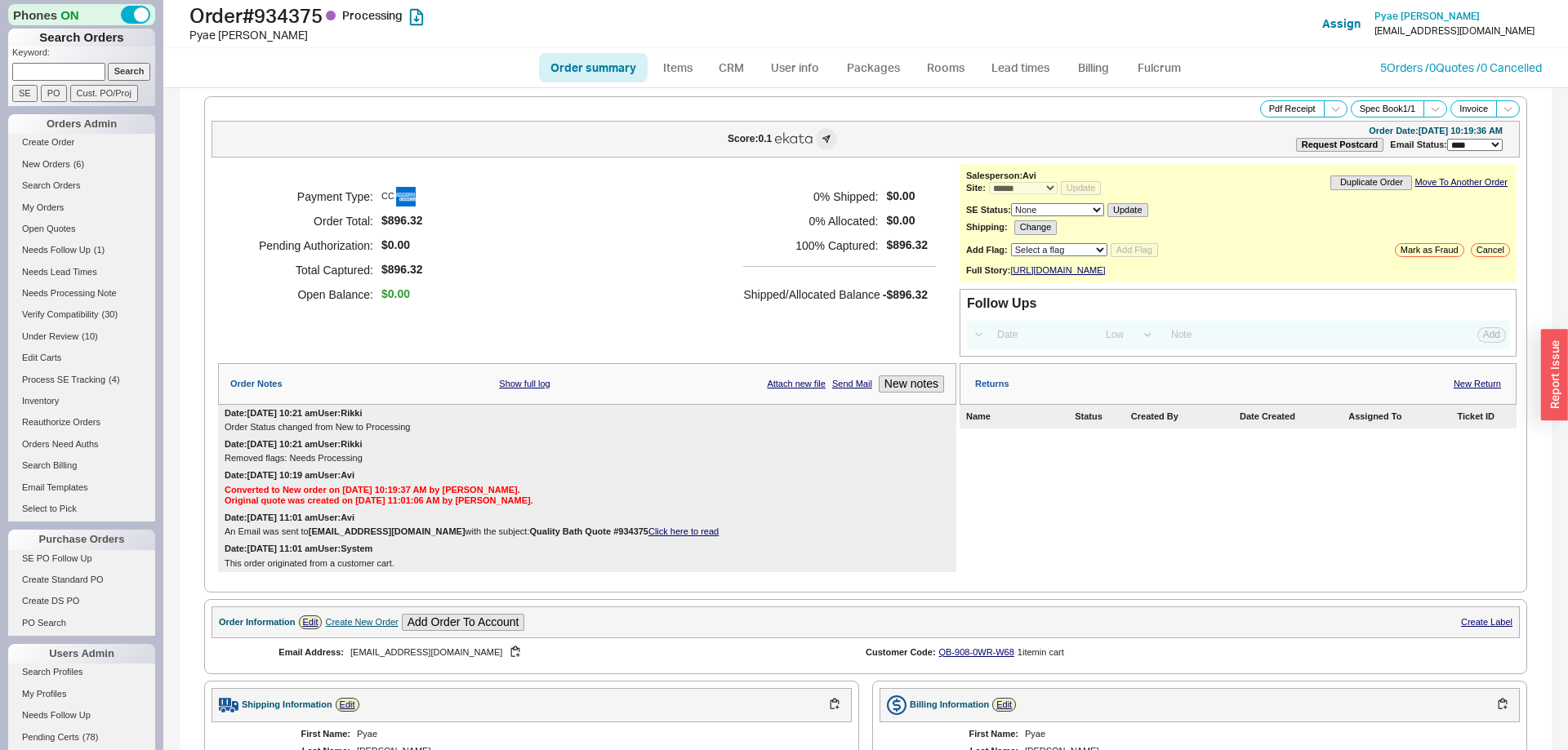
click at [594, 72] on link "Order summary" at bounding box center [593, 67] width 109 height 29
select select "*"
select select "LOW"
select select "3"
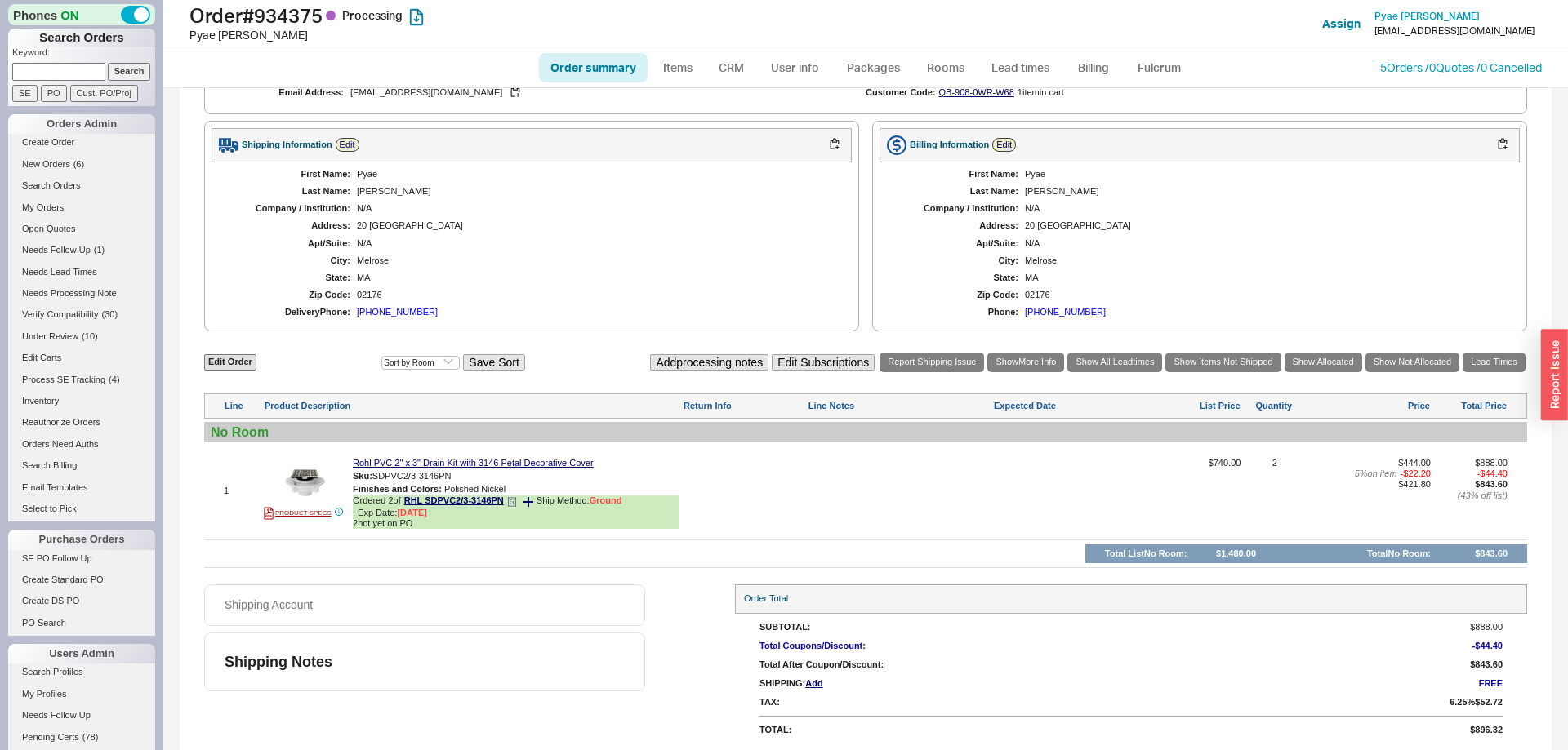
scroll to position [577, 0]
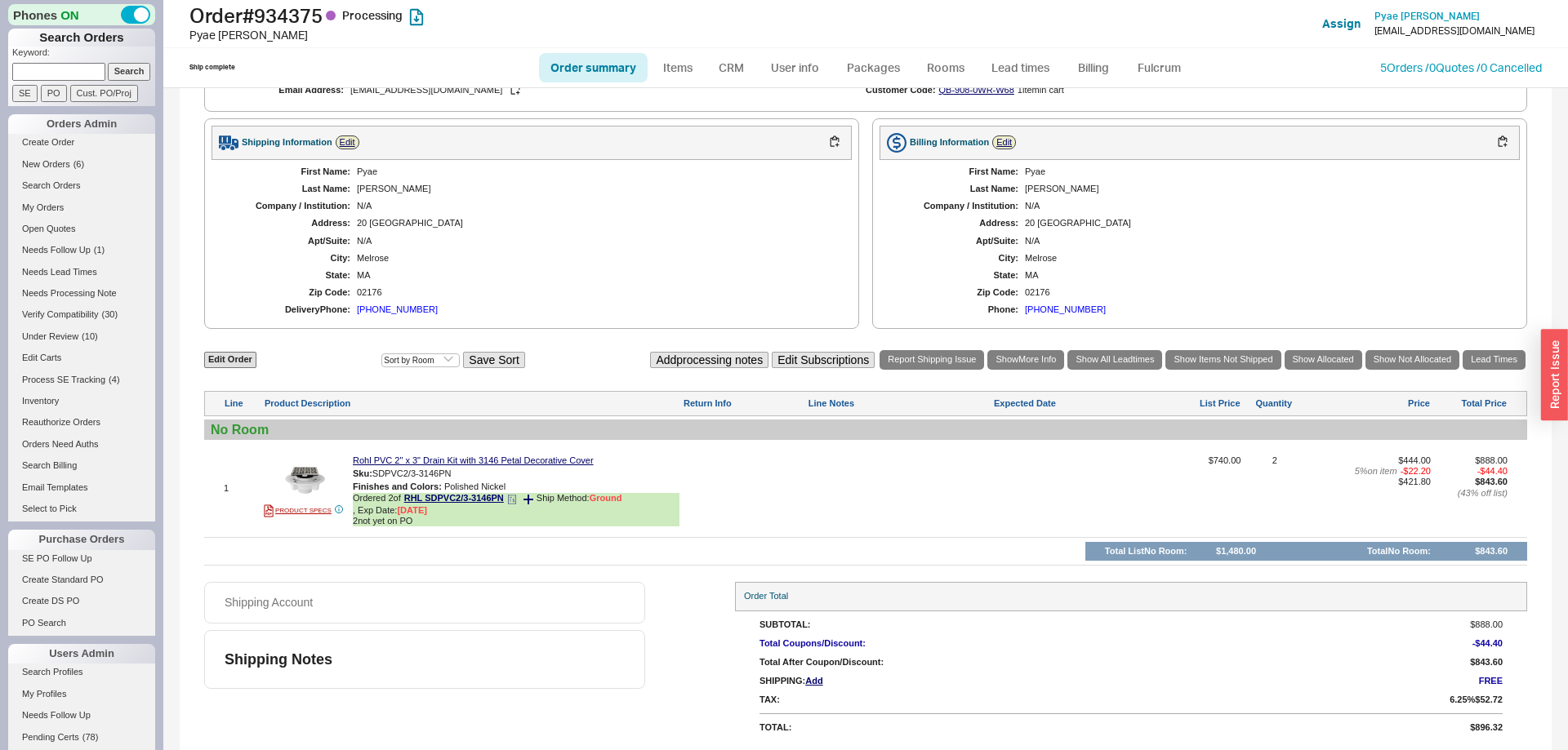
click at [513, 498] on icon at bounding box center [512, 499] width 10 height 10
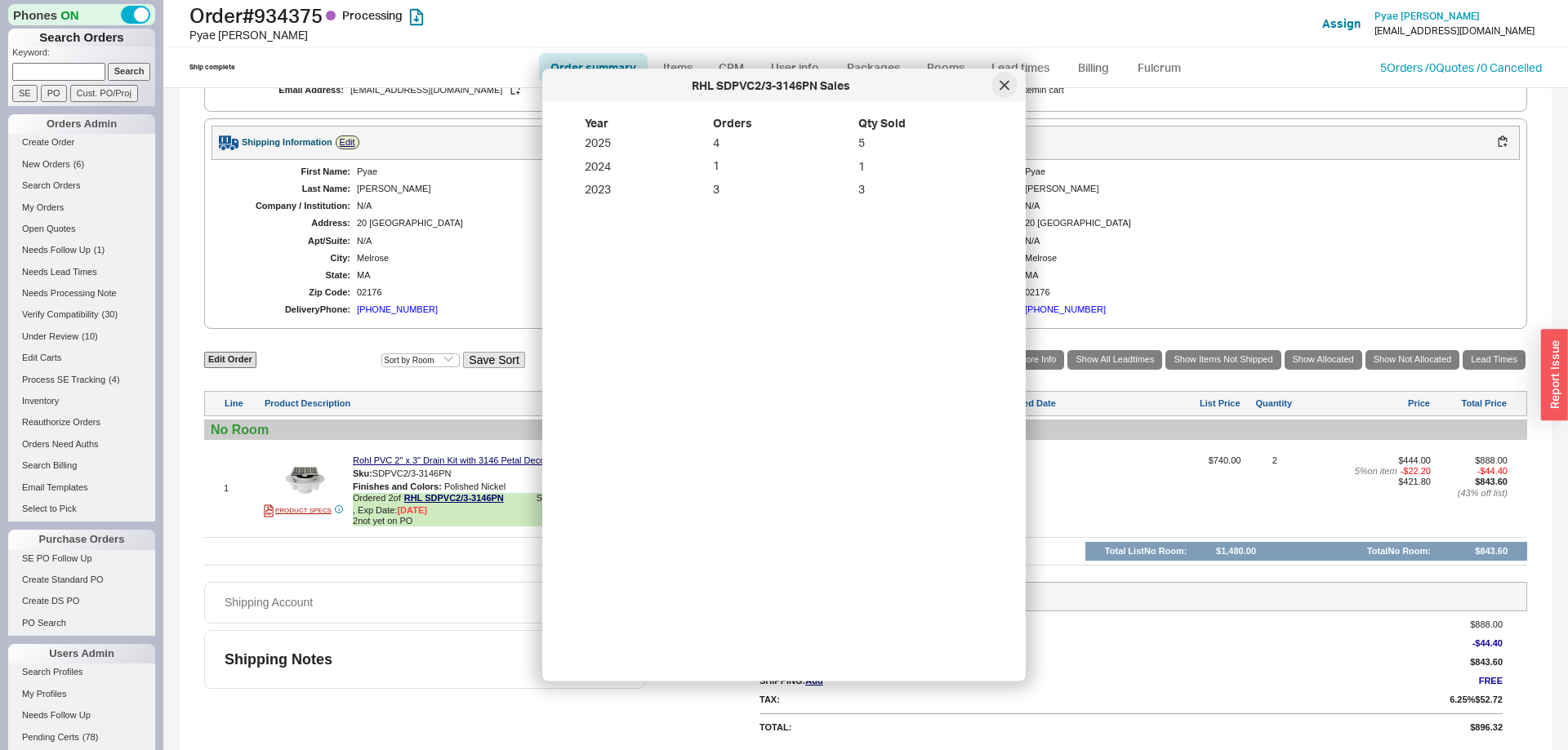
click at [1012, 94] on div at bounding box center [1004, 85] width 26 height 26
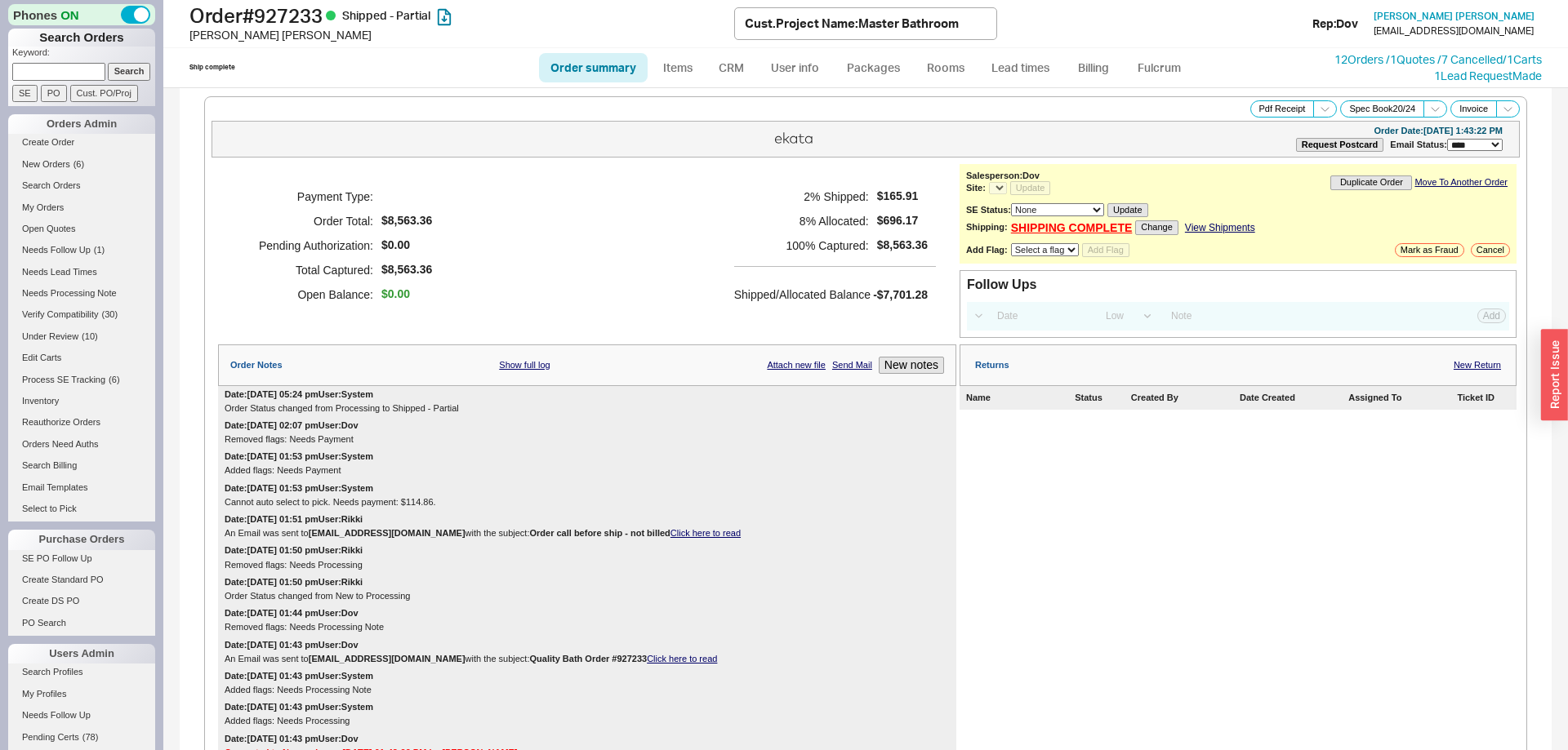
select select "*"
select select "LOW"
select select "3"
select select "*"
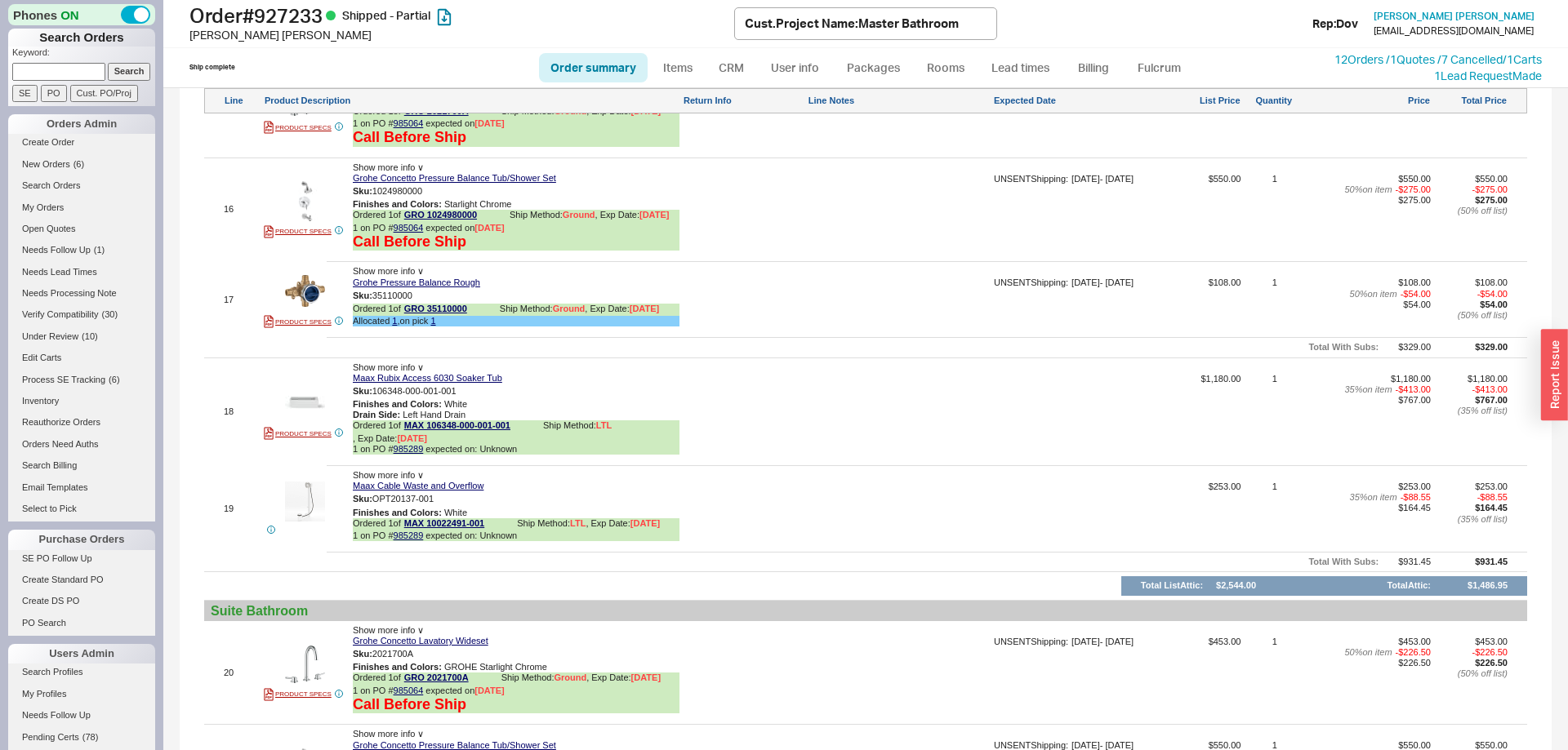
scroll to position [3414, 0]
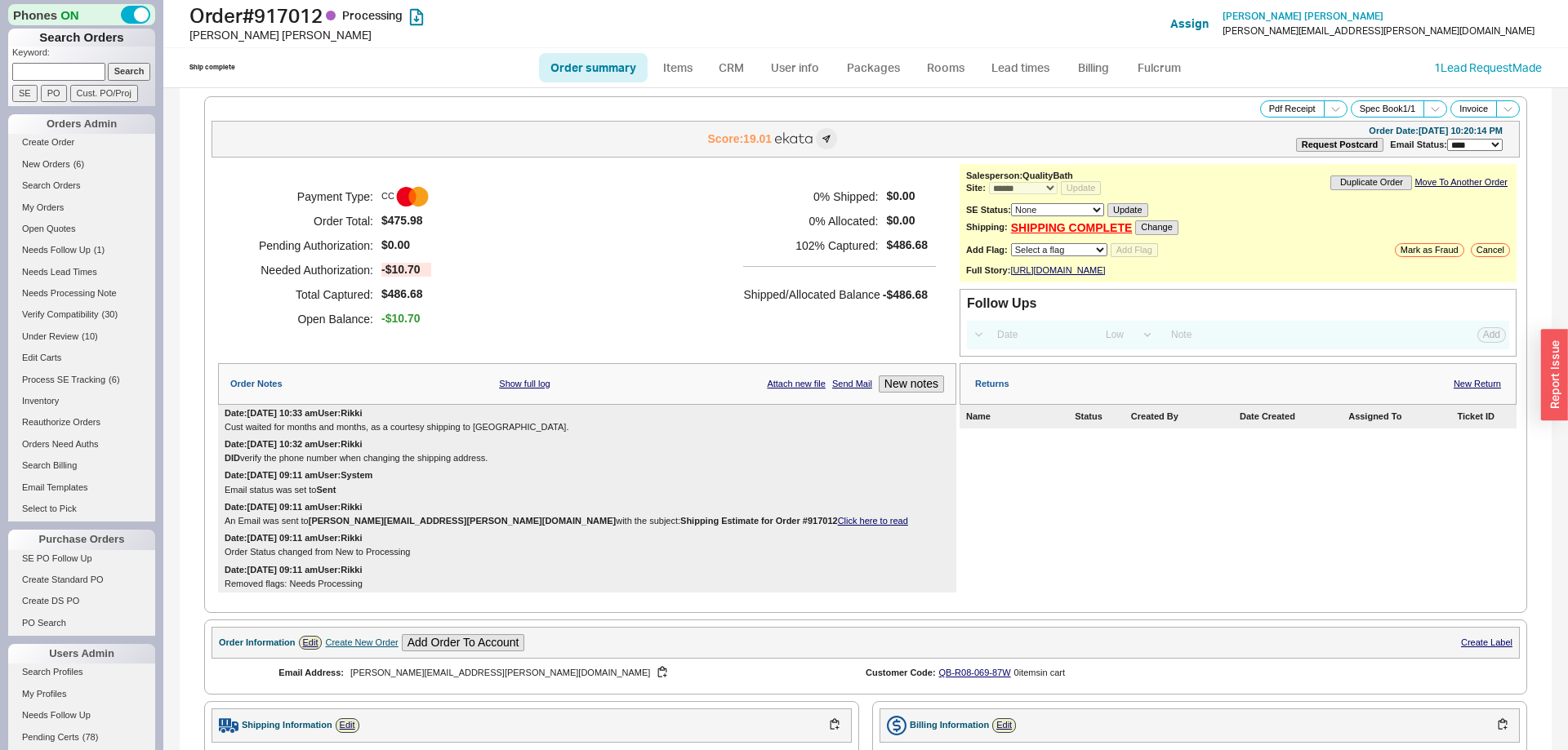
select select "*"
select select "LOW"
select select "3"
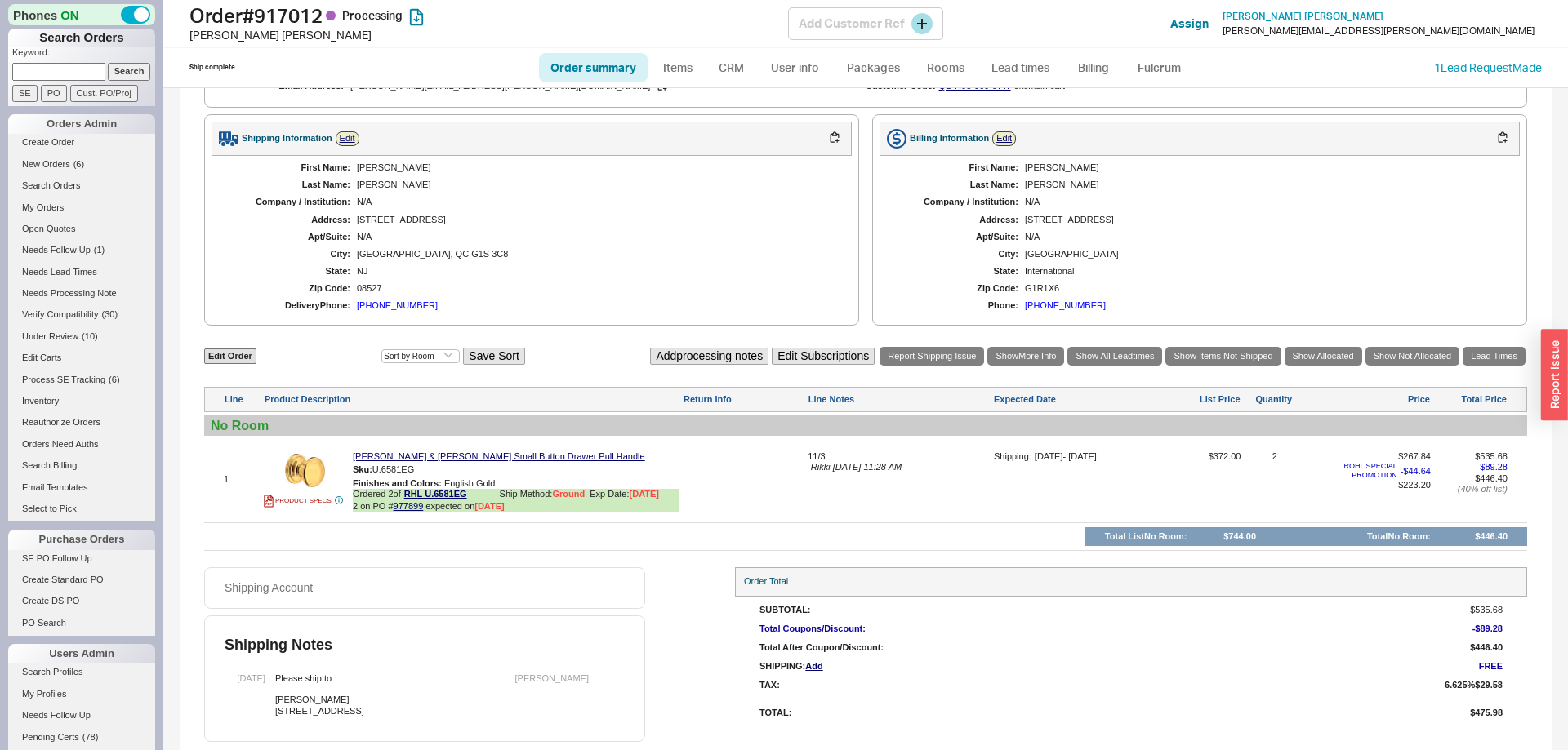
scroll to position [124, 0]
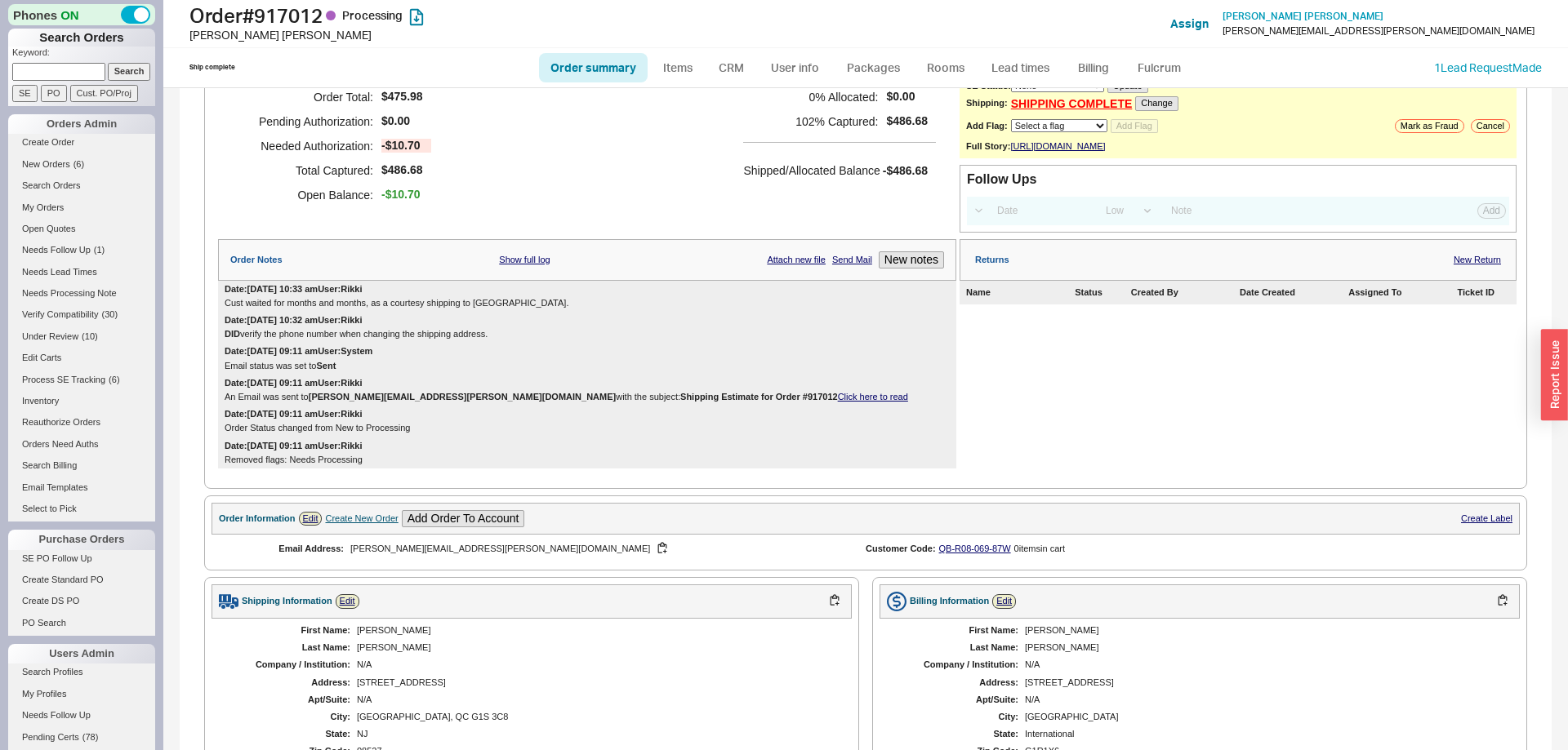
click at [590, 67] on link "Order summary" at bounding box center [593, 67] width 109 height 29
select select "*"
select select "LOW"
select select "3"
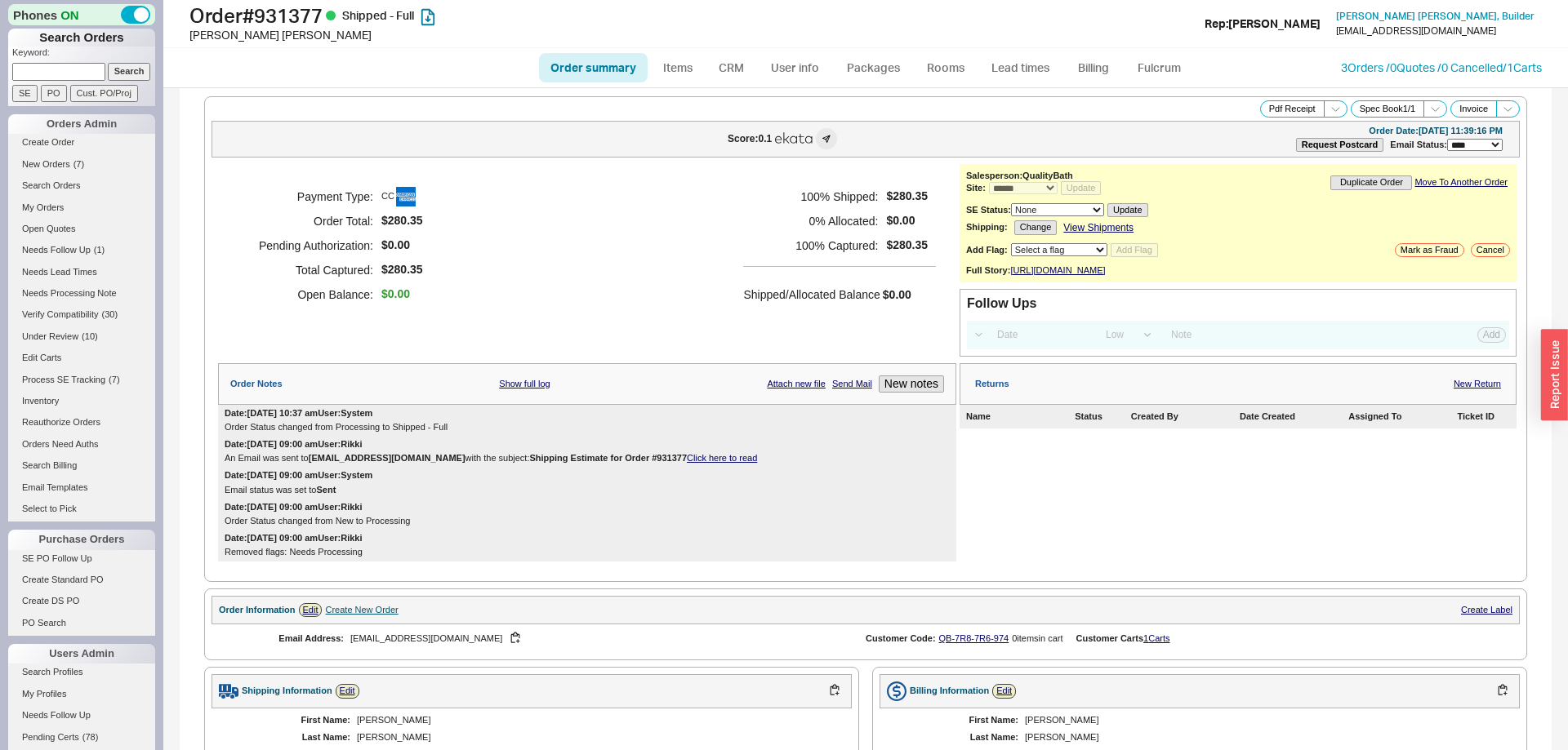
select select "*"
select select "LOW"
select select "3"
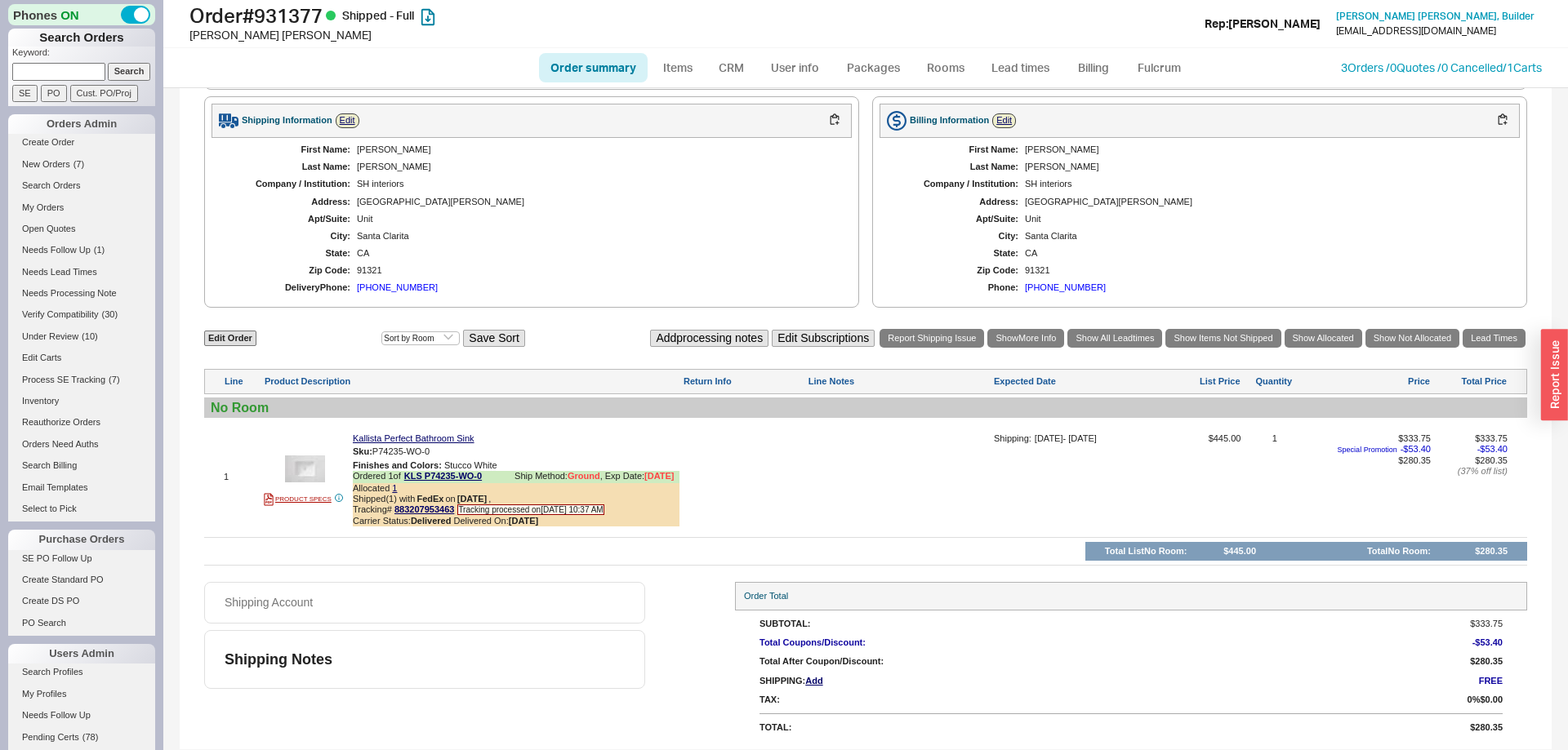
scroll to position [596, 0]
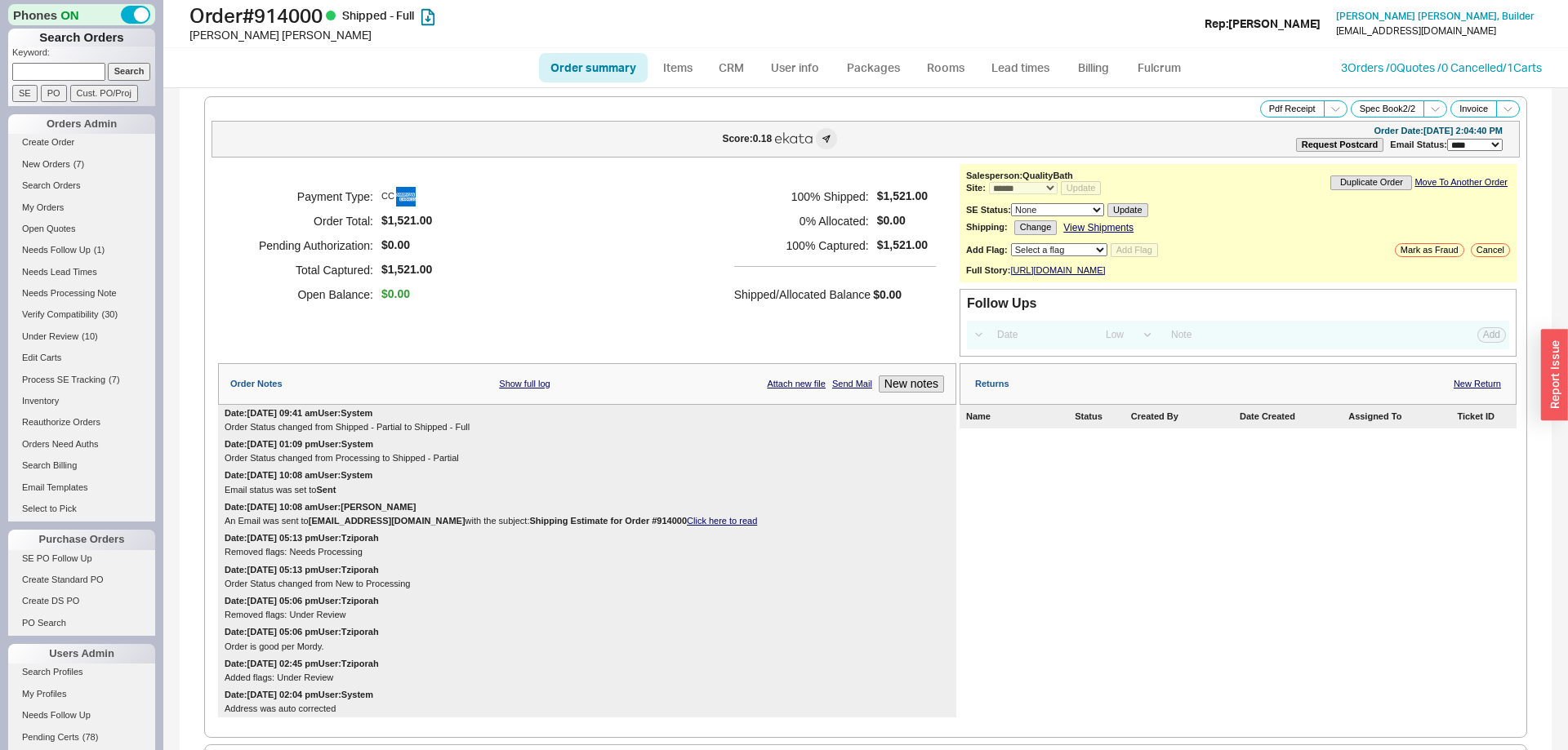
select select "*"
select select "LOW"
select select "3"
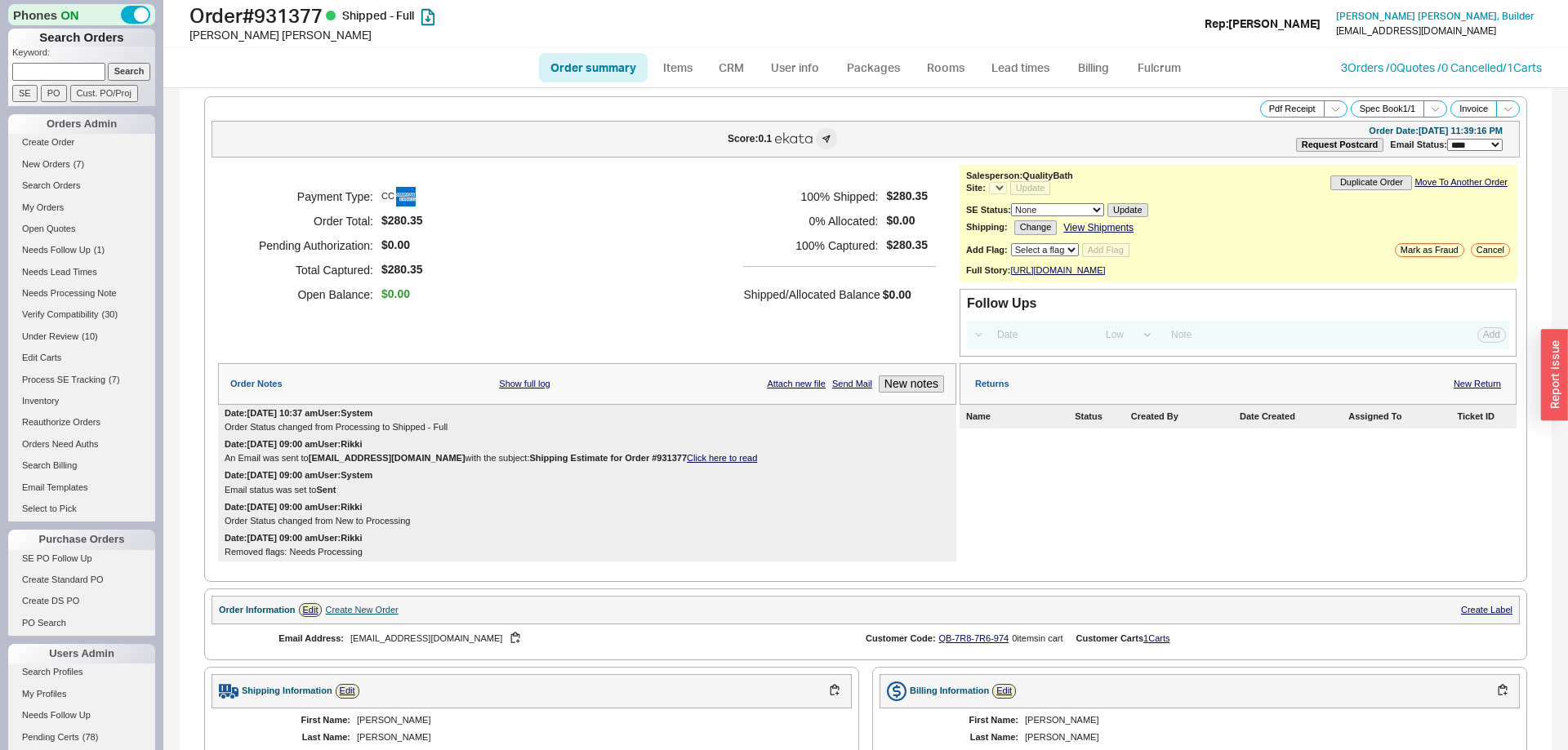
select select "LOW"
select select "3"
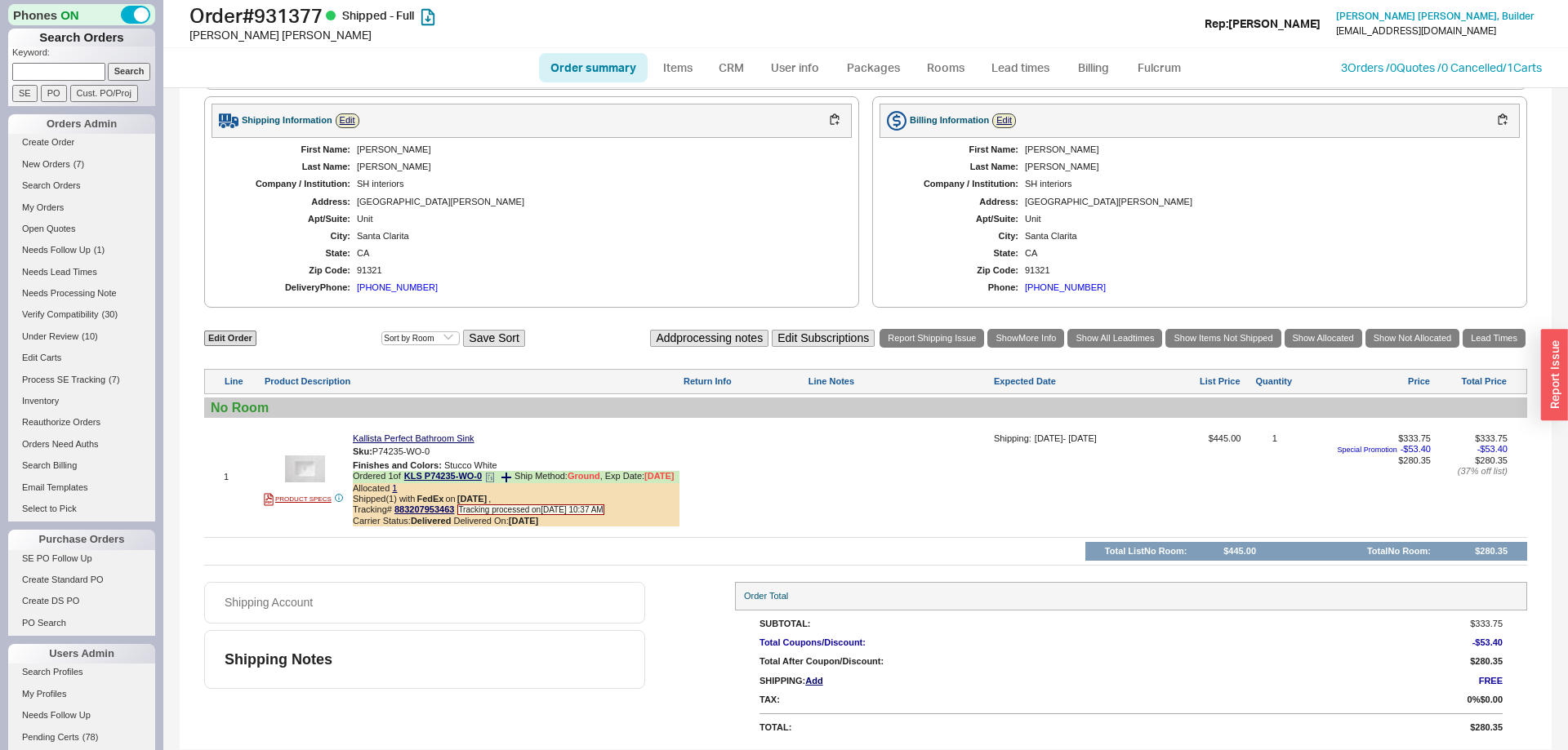
select select "*"
click at [436, 509] on link "883207953463" at bounding box center [424, 509] width 60 height 10
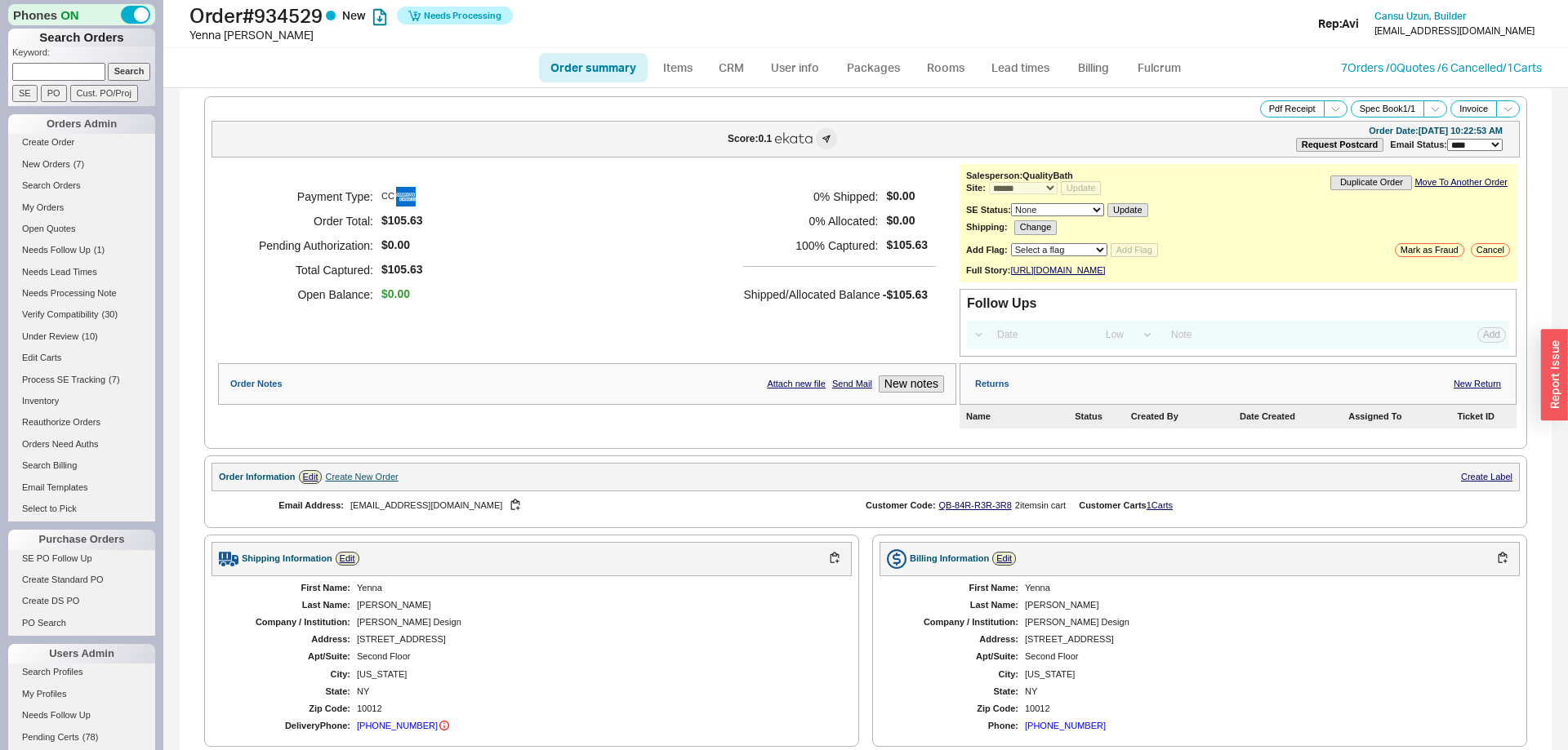
select select "*"
select select "LOW"
select select "3"
click at [1149, 50] on ul "Order summary Items CRM User info Packages Rooms Lead times Billing Fulcrum" at bounding box center [865, 67] width 666 height 40
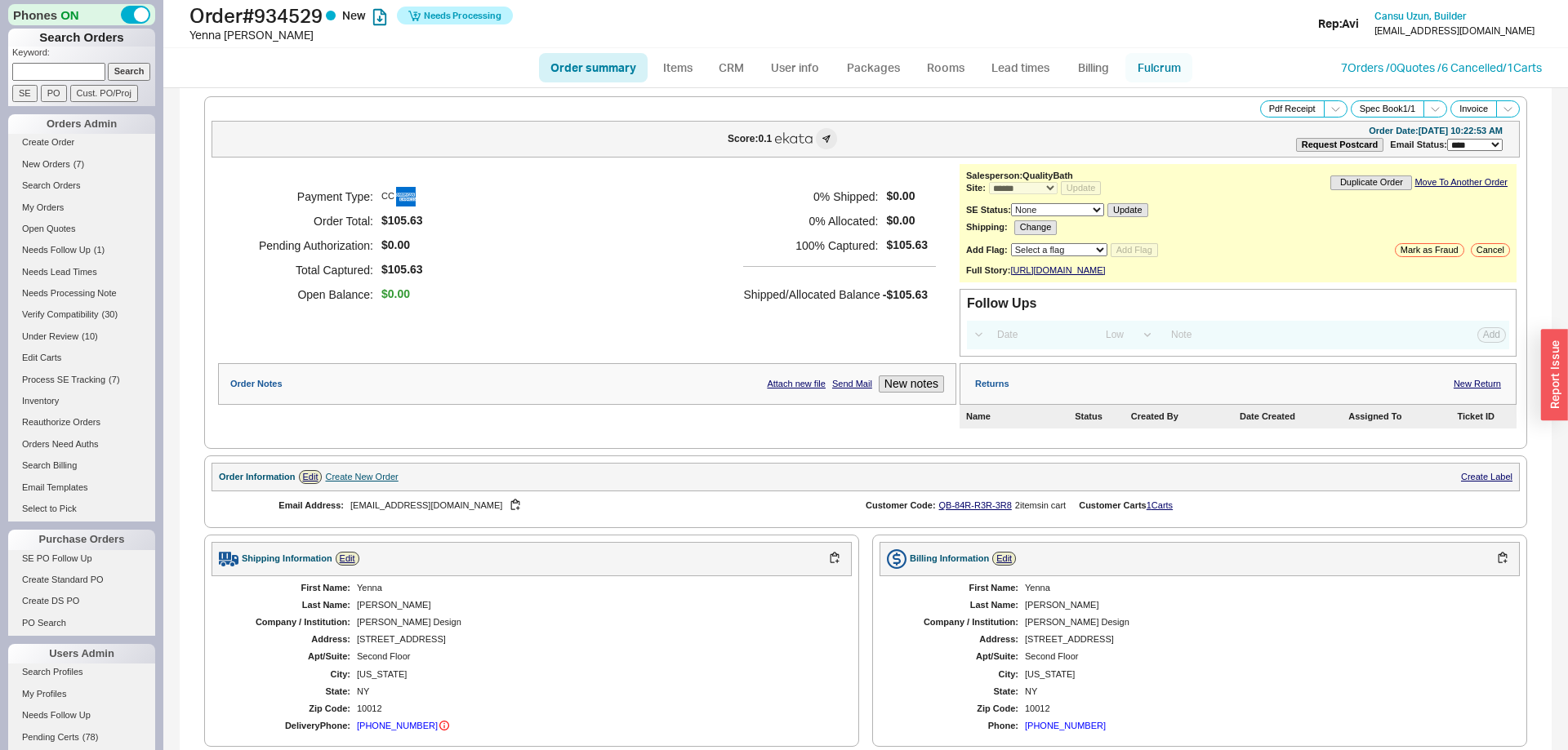
click at [1154, 66] on link "Fulcrum" at bounding box center [1158, 67] width 67 height 29
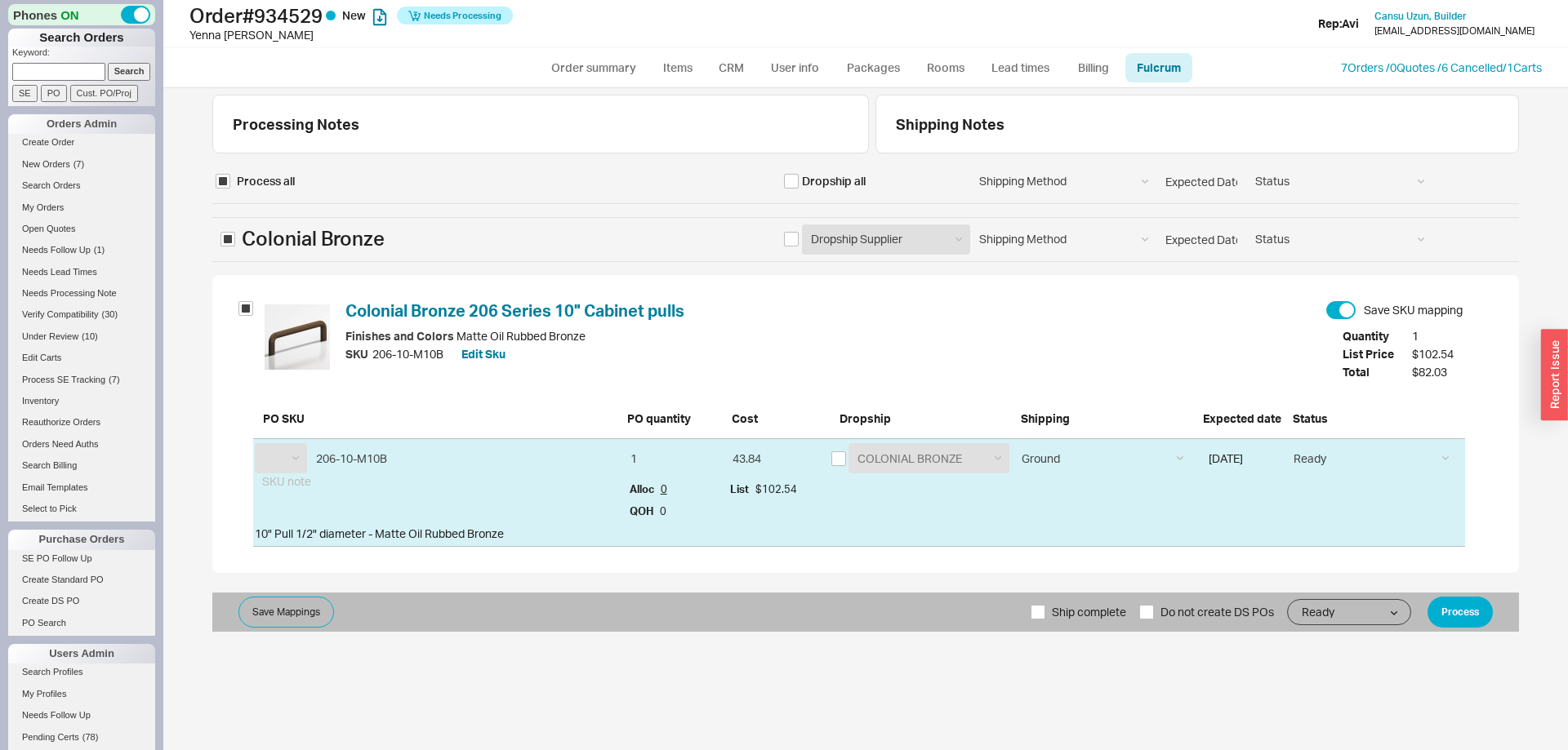
select select "CLB"
click at [836, 456] on input "checkbox" at bounding box center [838, 458] width 14 height 14
checkbox input "true"
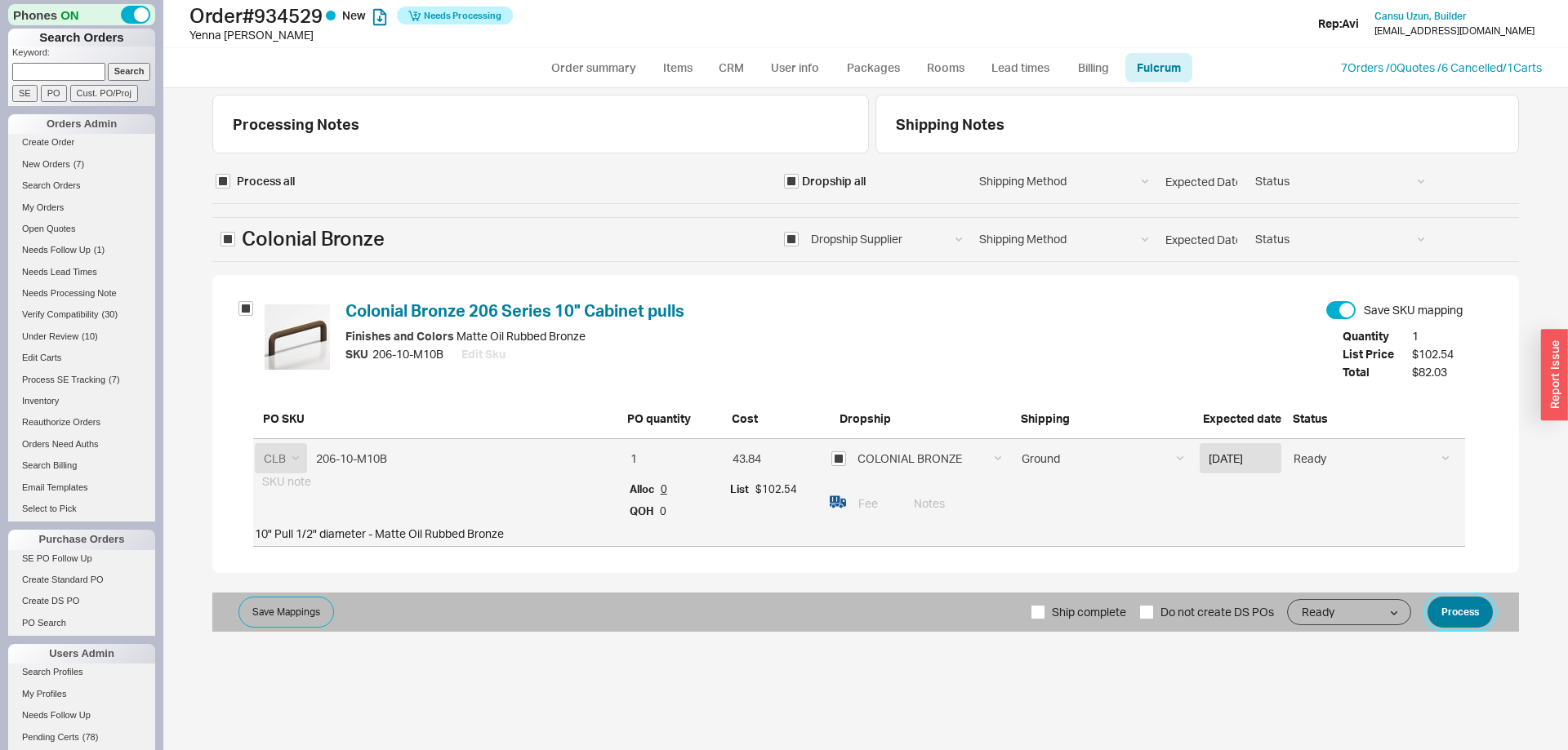
click at [1466, 603] on button "Process" at bounding box center [1460, 612] width 66 height 31
